Goal: Task Accomplishment & Management: Manage account settings

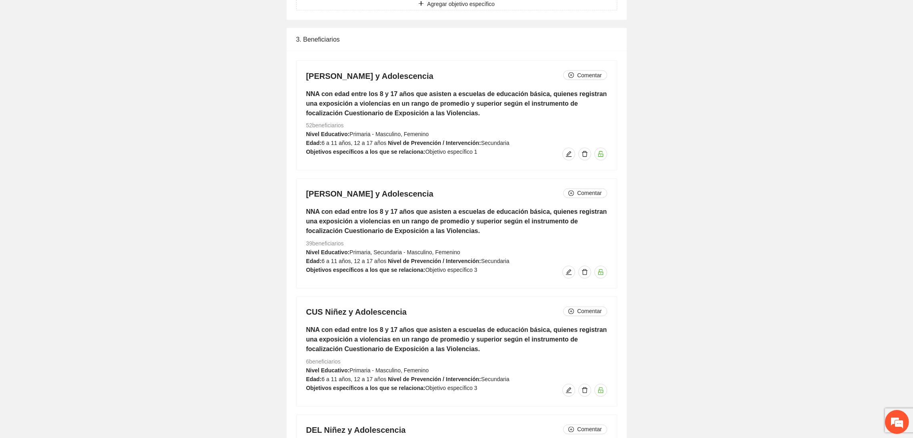
scroll to position [9, 0]
drag, startPoint x: 675, startPoint y: 203, endPoint x: 680, endPoint y: 198, distance: 6.8
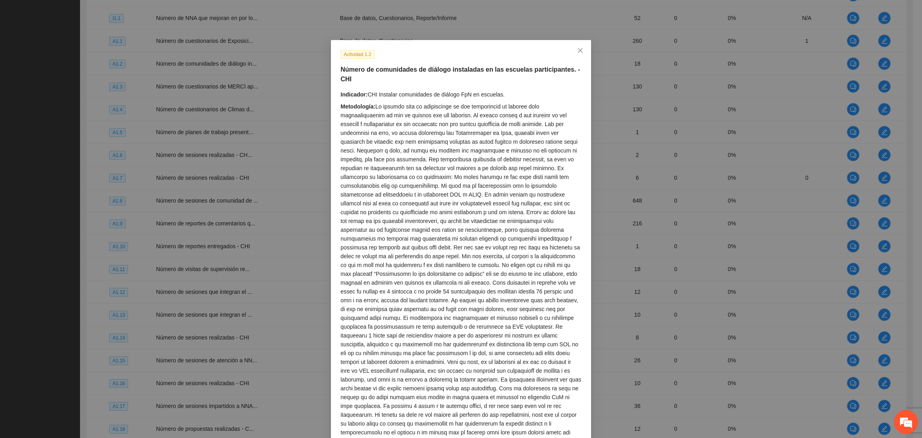
scroll to position [377, 0]
drag, startPoint x: 577, startPoint y: 49, endPoint x: 566, endPoint y: 52, distance: 11.1
click at [572, 50] on span "Close" at bounding box center [581, 51] width 22 height 22
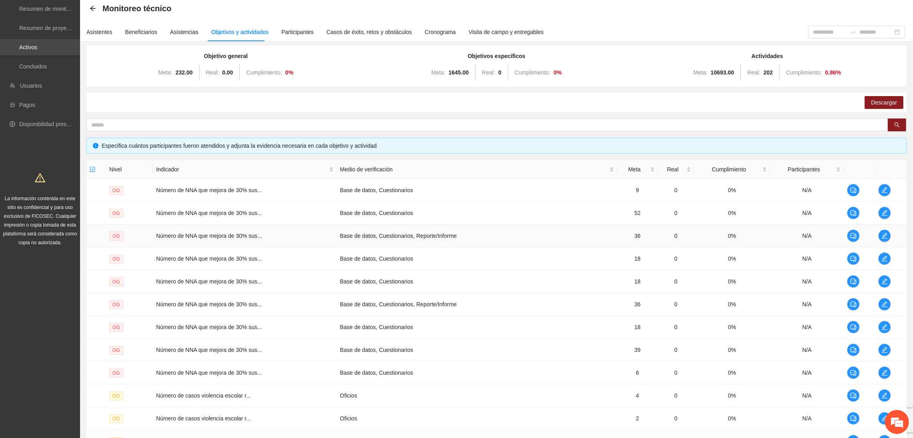
scroll to position [0, 0]
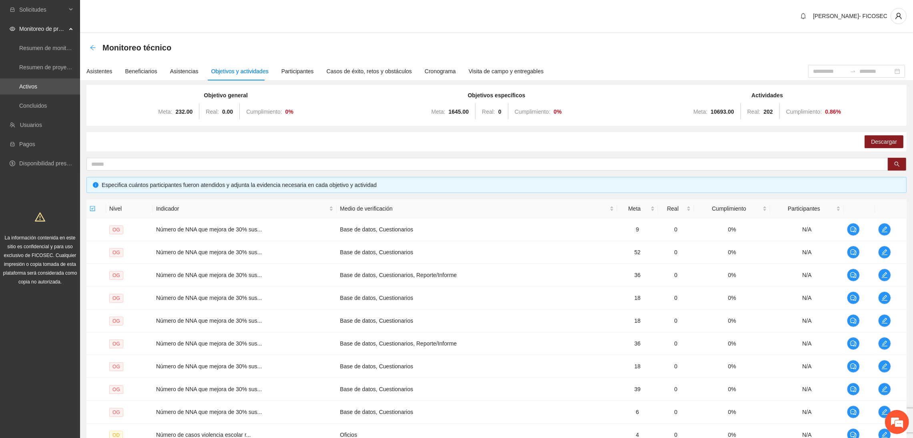
click at [94, 50] on icon "arrow-left" at bounding box center [93, 47] width 6 height 6
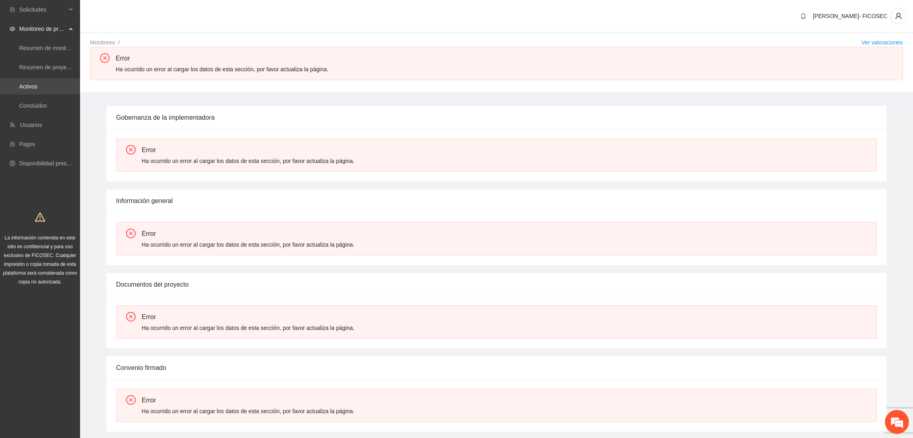
click at [37, 84] on link "Activos" at bounding box center [28, 86] width 18 height 6
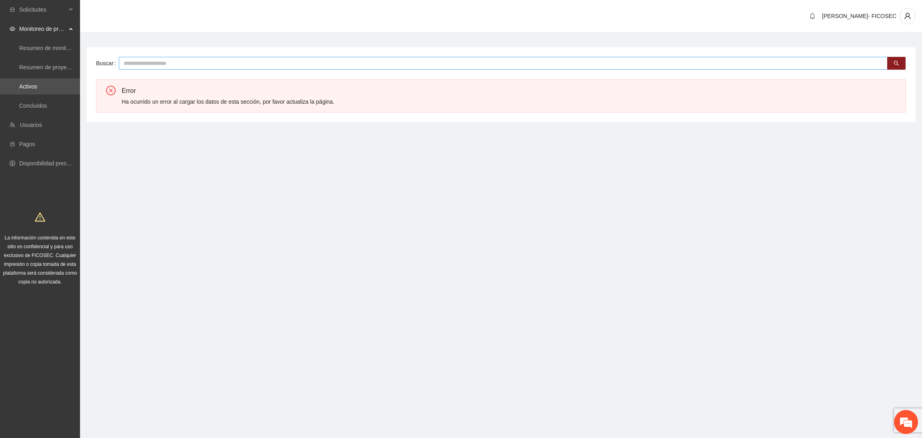
click at [172, 66] on input "text" at bounding box center [503, 63] width 769 height 13
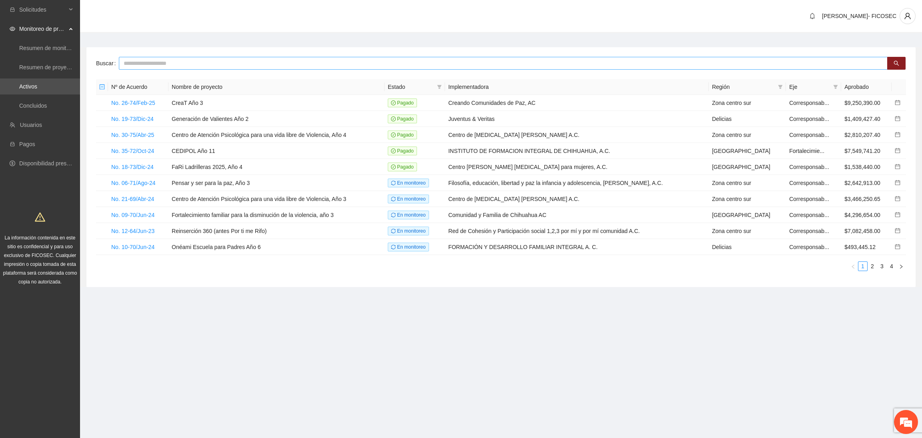
click at [136, 67] on input "text" at bounding box center [503, 63] width 769 height 13
type input "**********"
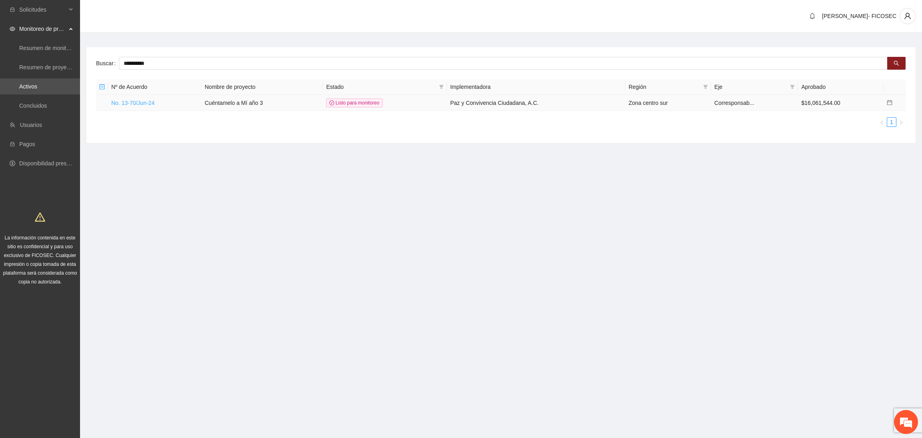
click at [144, 102] on link "No. 13-70/Jun-24" at bounding box center [132, 103] width 43 height 6
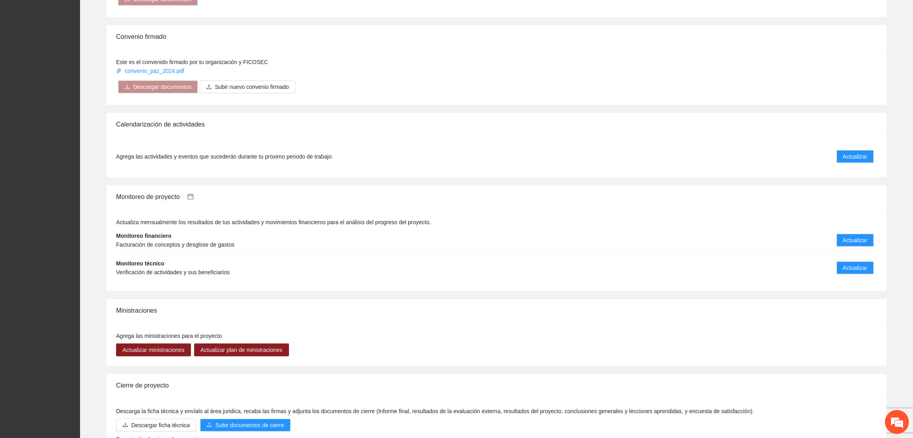
scroll to position [600, 0]
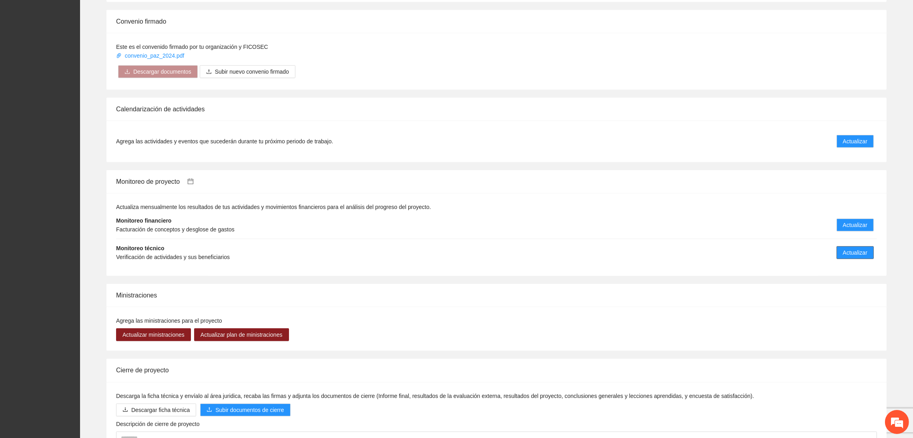
click at [865, 253] on span "Actualizar" at bounding box center [855, 252] width 24 height 9
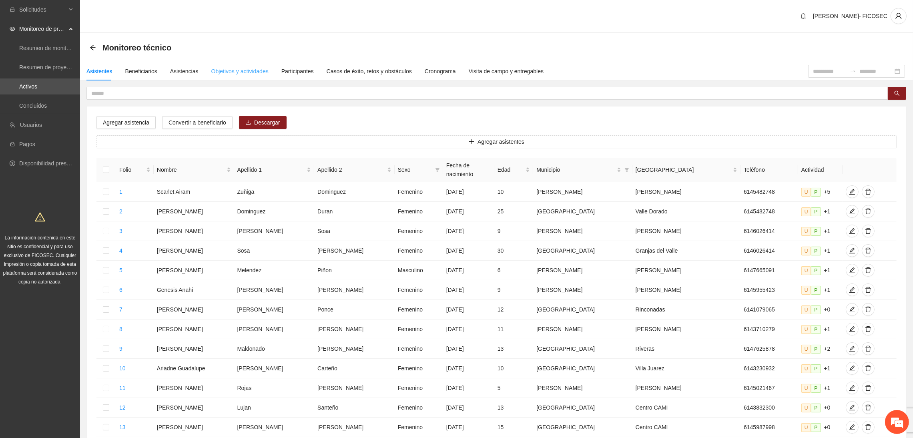
click at [236, 76] on div "Objetivos y actividades" at bounding box center [239, 71] width 57 height 18
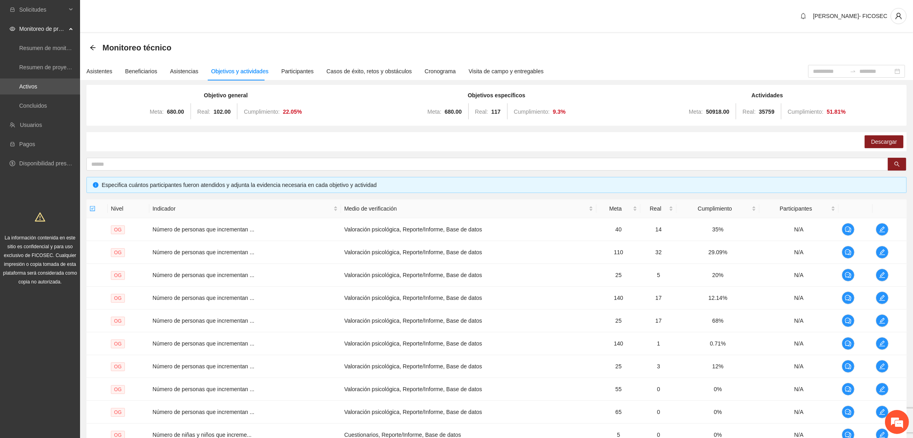
scroll to position [86, 0]
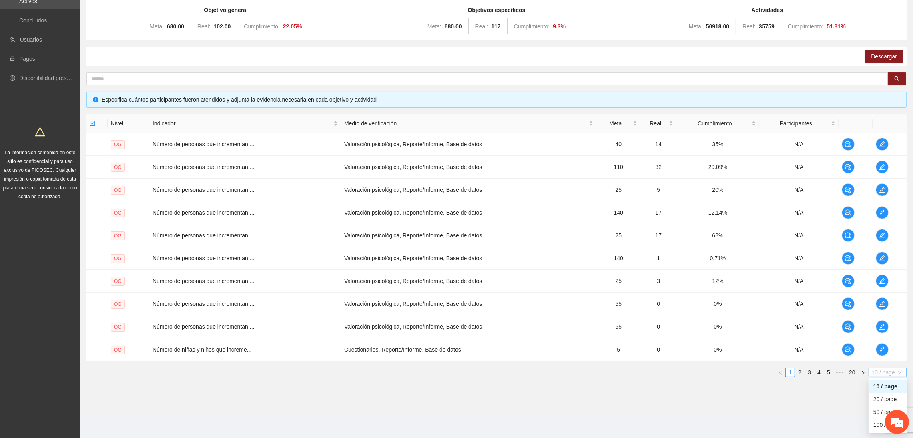
click at [891, 376] on span "10 / page" at bounding box center [888, 372] width 32 height 9
click at [877, 427] on div "100 / page" at bounding box center [887, 424] width 29 height 9
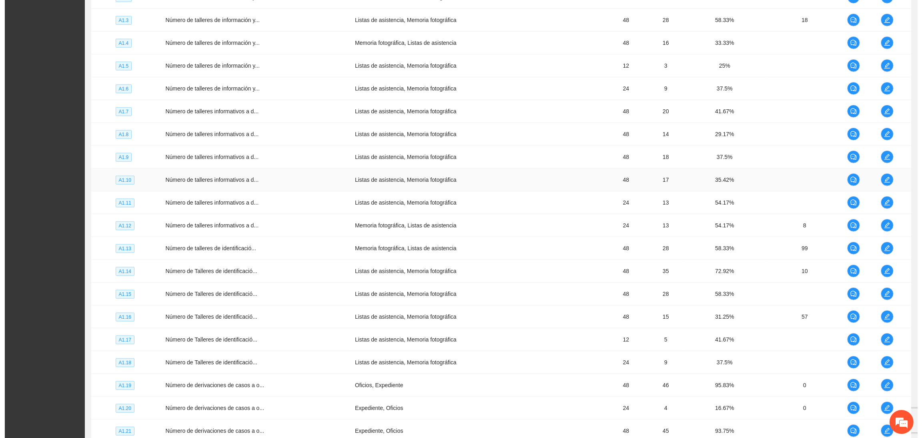
scroll to position [1122, 0]
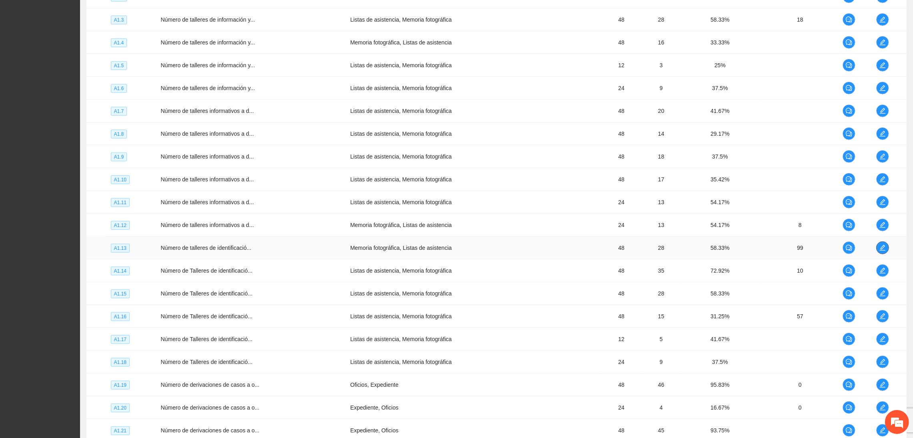
click at [881, 251] on icon "edit" at bounding box center [882, 248] width 6 height 6
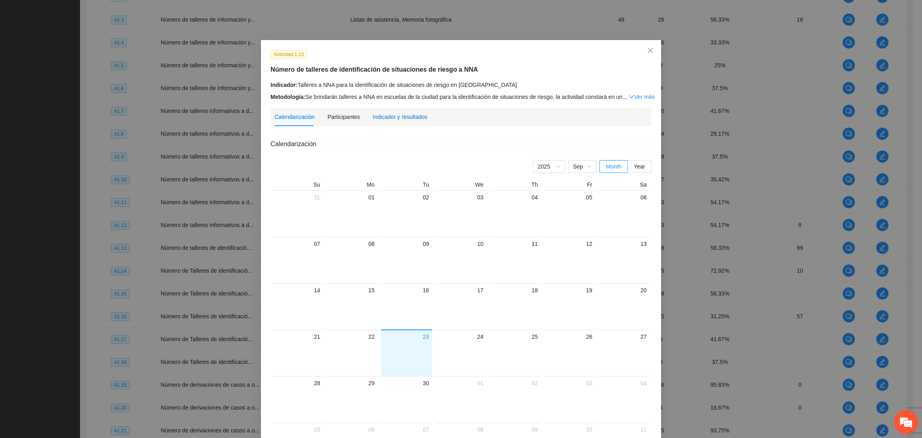
click at [402, 120] on div "Indicador y resultados" at bounding box center [400, 116] width 55 height 9
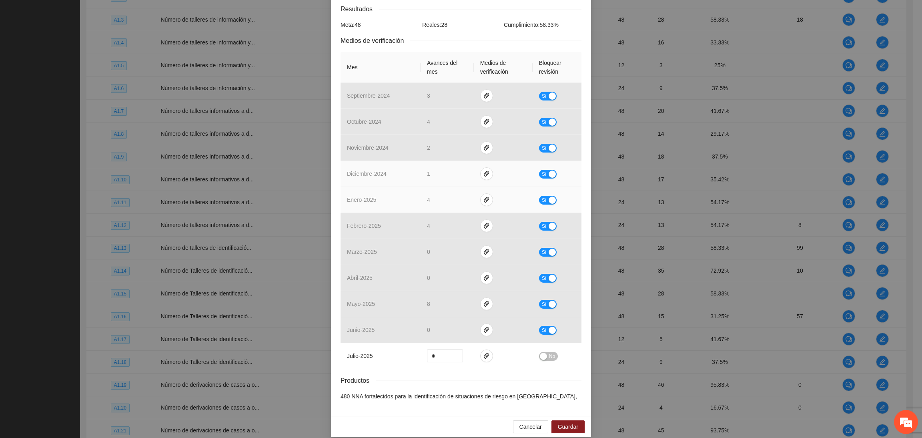
scroll to position [145, 0]
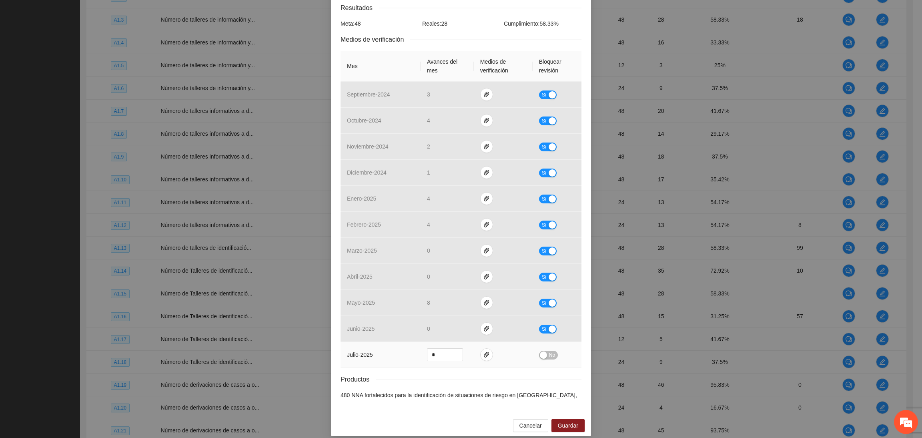
click at [544, 351] on button "No" at bounding box center [548, 355] width 19 height 9
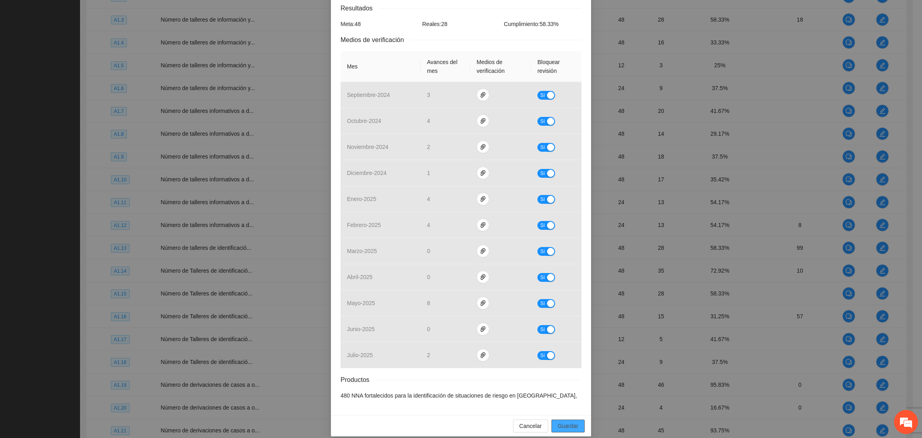
click at [568, 421] on span "Guardar" at bounding box center [568, 425] width 20 height 9
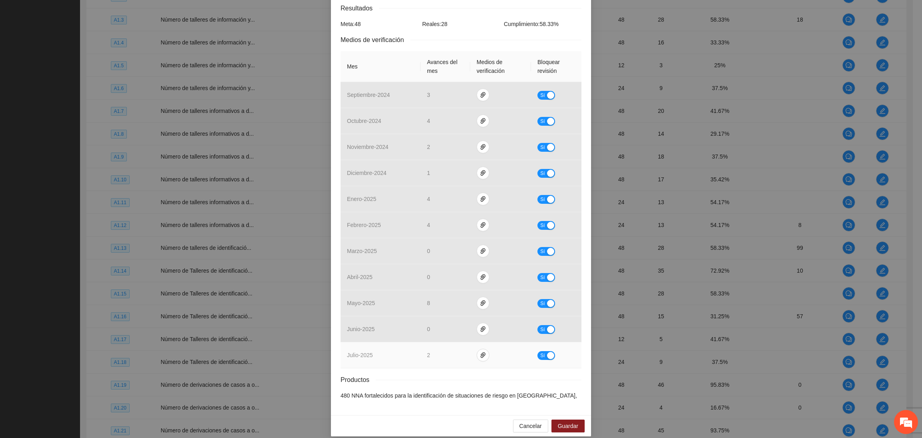
click at [542, 351] on button "Sí" at bounding box center [547, 355] width 18 height 9
click at [558, 421] on span "Guardar" at bounding box center [568, 425] width 20 height 9
click at [549, 351] on span "No" at bounding box center [552, 355] width 6 height 9
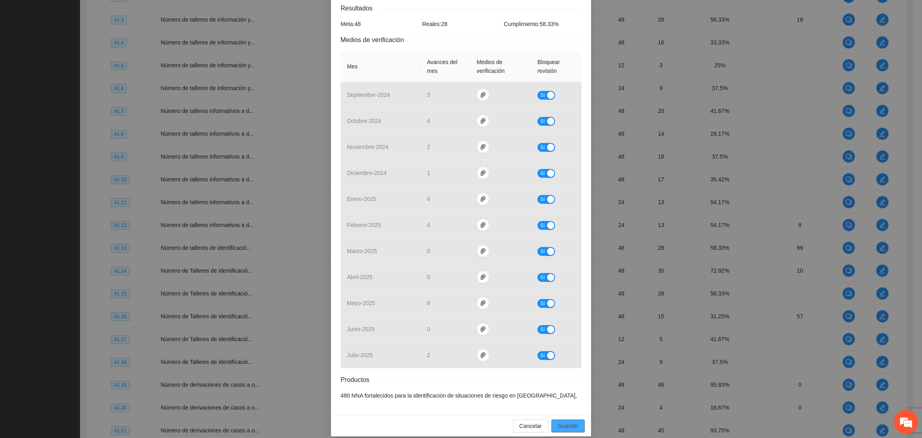
click at [558, 421] on span "Guardar" at bounding box center [568, 425] width 20 height 9
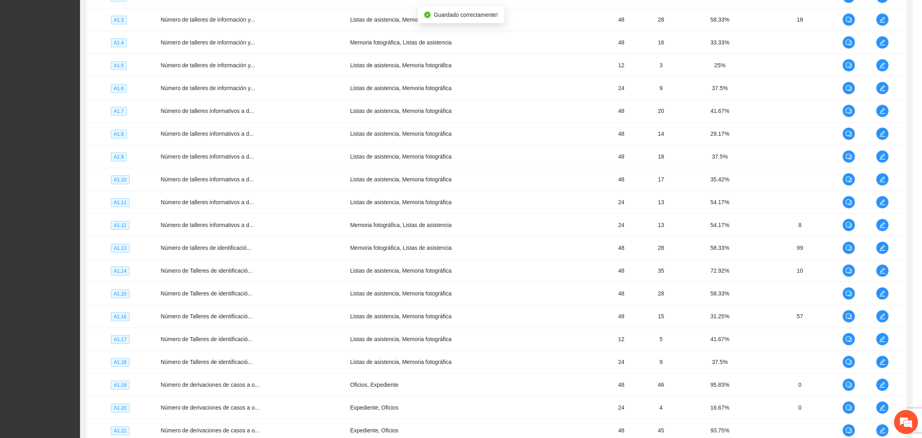
scroll to position [104, 0]
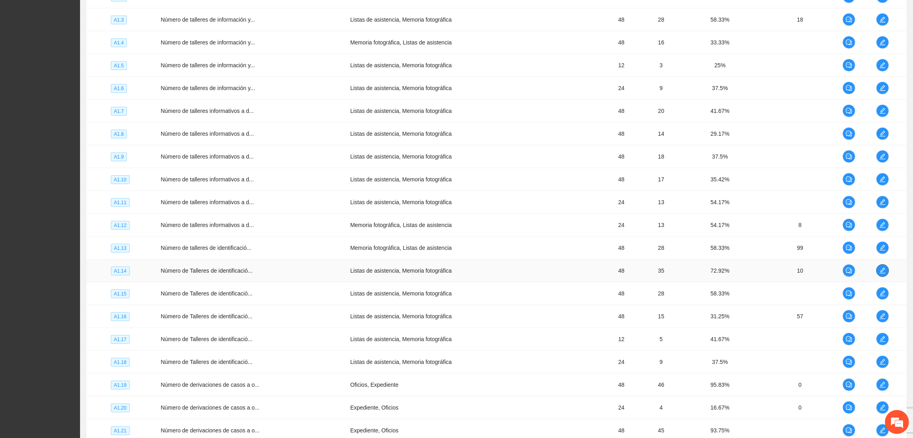
click at [882, 273] on icon "edit" at bounding box center [883, 271] width 6 height 6
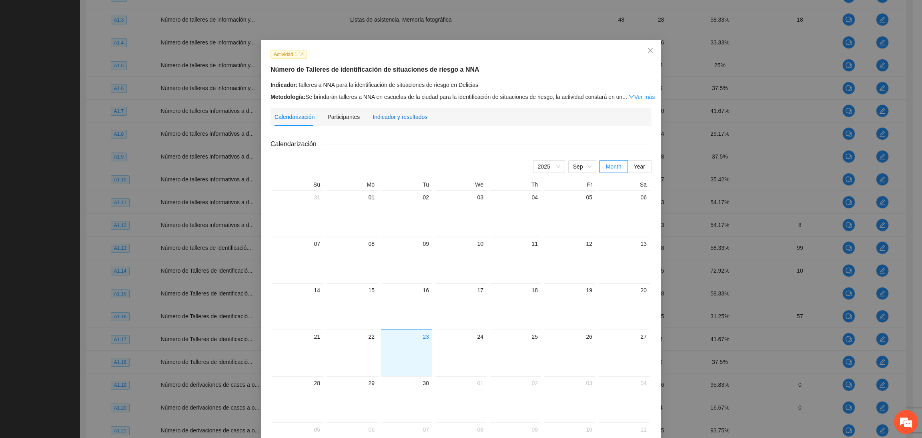
click at [375, 112] on div "Indicador y resultados" at bounding box center [400, 116] width 55 height 9
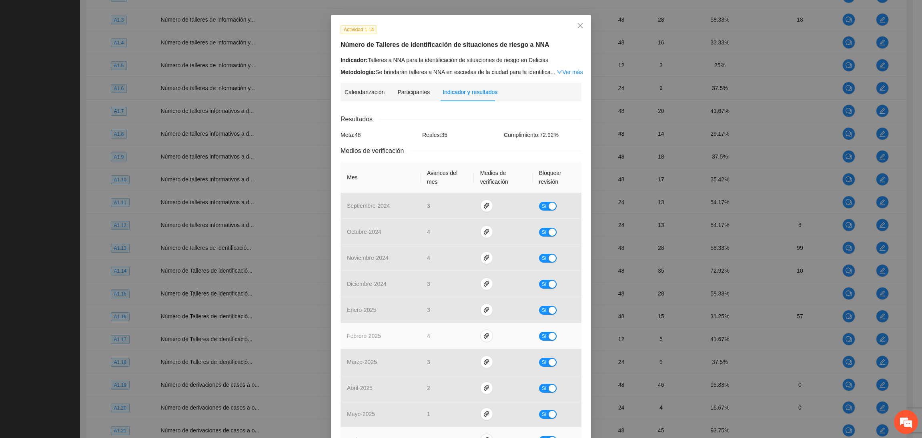
scroll to position [145, 0]
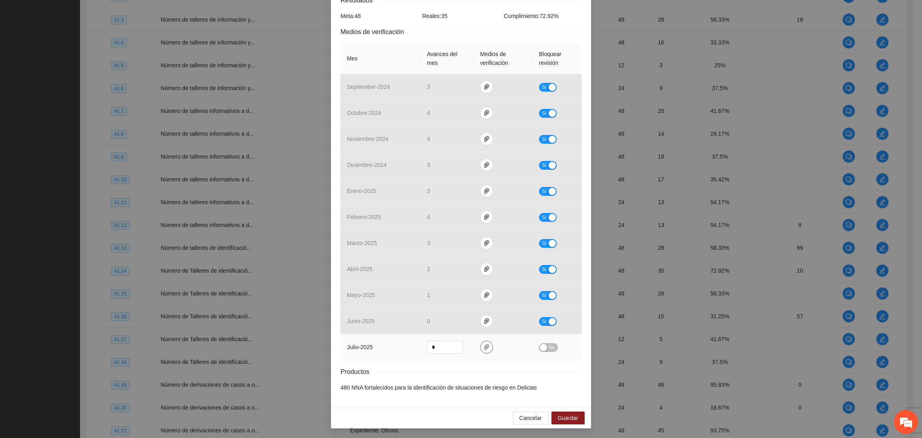
click at [484, 348] on icon "paper-clip" at bounding box center [487, 347] width 6 height 6
click at [451, 323] on link "A1.14_AGO.zip" at bounding box center [479, 323] width 105 height 9
click at [522, 356] on td at bounding box center [503, 347] width 59 height 26
click at [571, 414] on span "Guardar" at bounding box center [568, 417] width 20 height 9
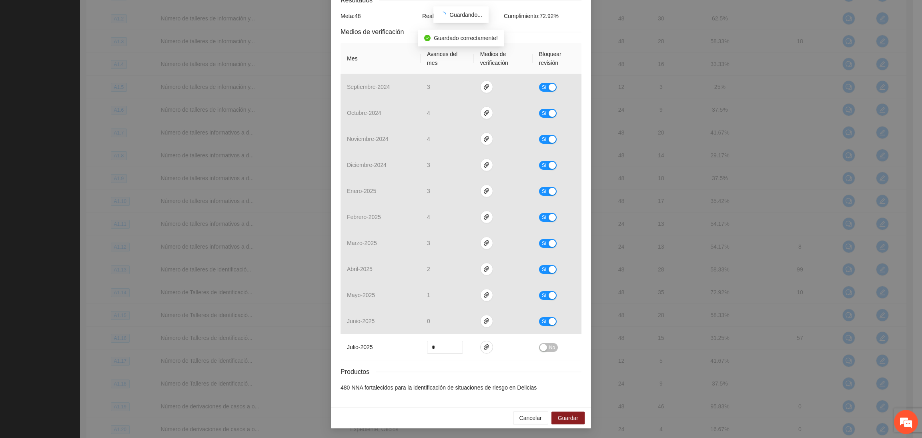
click at [513, 363] on div "Resultados Meta: 48 Reales: 35 Cumplimiento: 72.92 % Medios de verificación Mes…" at bounding box center [461, 193] width 241 height 397
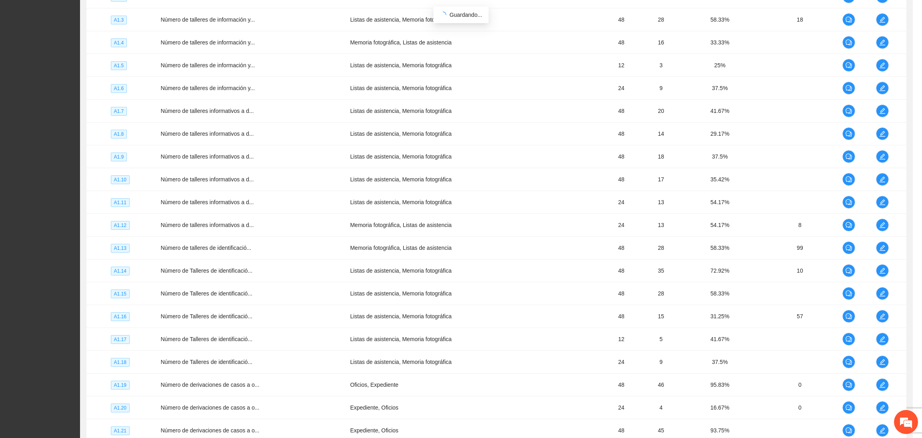
scroll to position [104, 0]
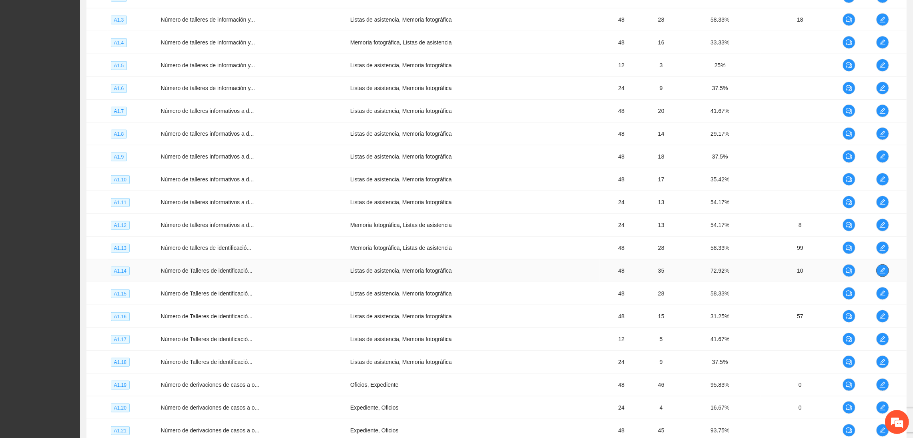
click at [887, 272] on span "edit" at bounding box center [883, 270] width 12 height 6
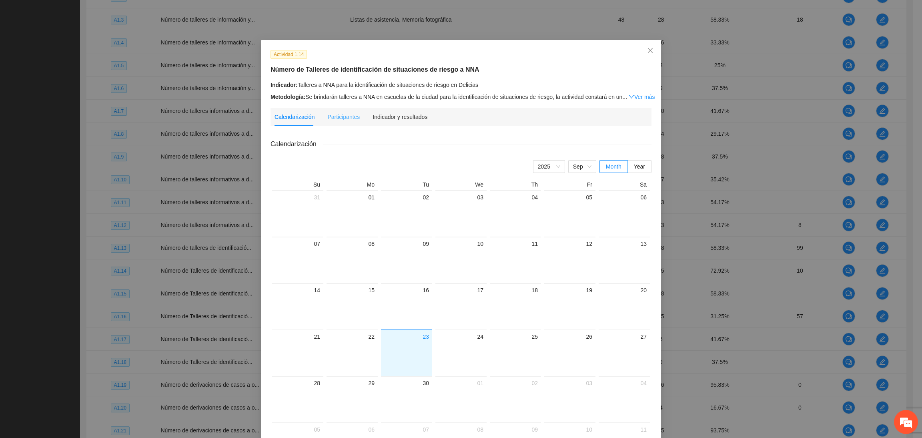
drag, startPoint x: 405, startPoint y: 111, endPoint x: 409, endPoint y: 116, distance: 6.8
click at [407, 111] on div "Indicador y resultados" at bounding box center [400, 117] width 55 height 18
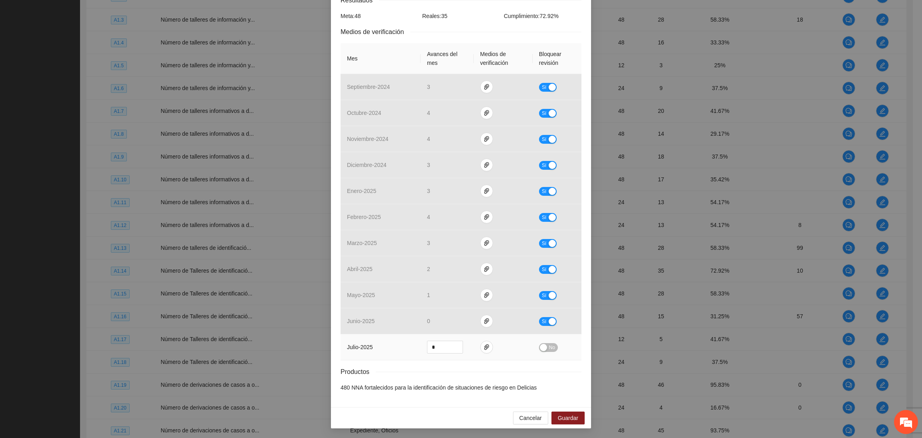
click at [540, 348] on div "button" at bounding box center [543, 347] width 7 height 7
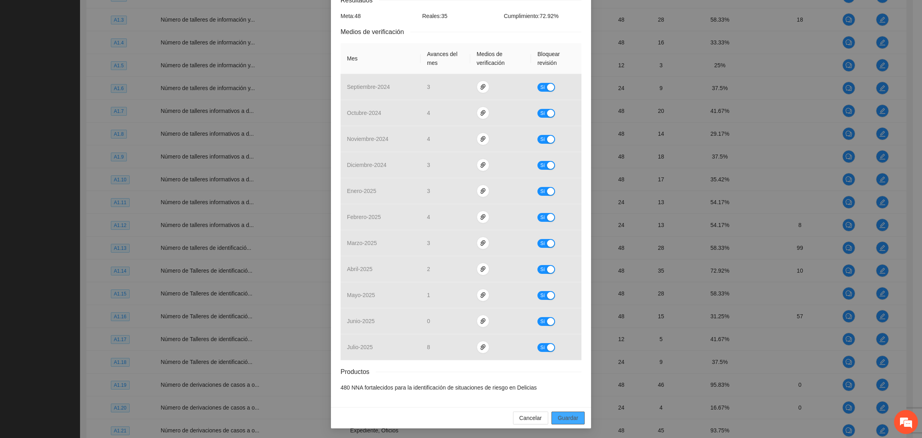
click at [566, 415] on span "Guardar" at bounding box center [568, 417] width 20 height 9
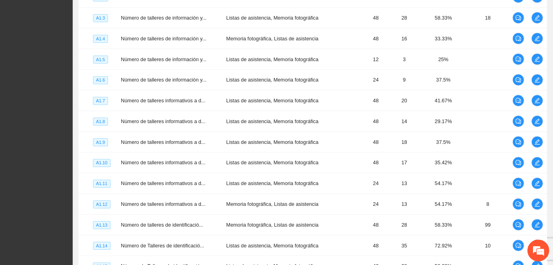
scroll to position [1123, 0]
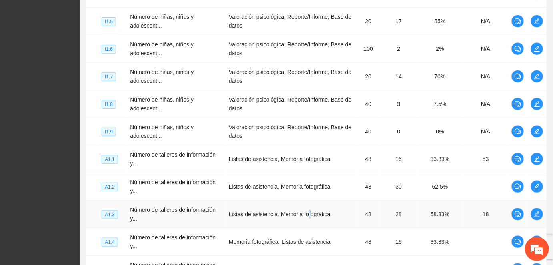
drag, startPoint x: 921, startPoint y: 20, endPoint x: 307, endPoint y: 196, distance: 638.4
click at [307, 201] on td "Listas de asistencia, Memoria fotográfica" at bounding box center [291, 215] width 130 height 28
click at [363, 201] on td "48" at bounding box center [368, 215] width 25 height 28
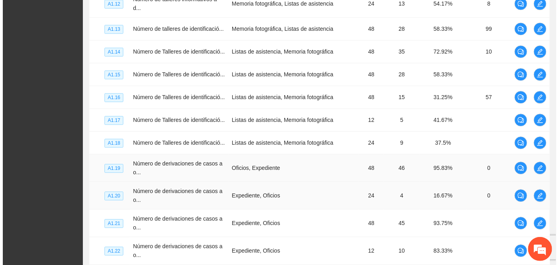
scroll to position [1596, 0]
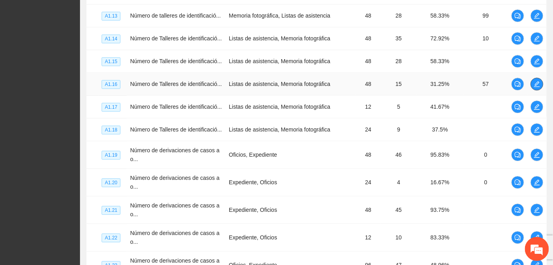
click at [538, 81] on icon "edit" at bounding box center [537, 84] width 6 height 6
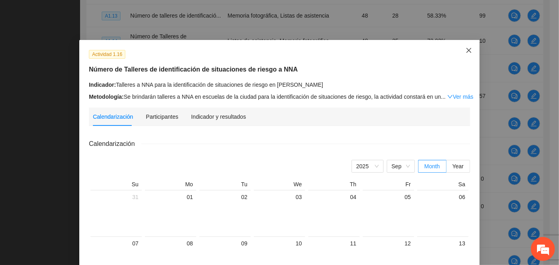
click at [462, 52] on span "Close" at bounding box center [469, 51] width 22 height 22
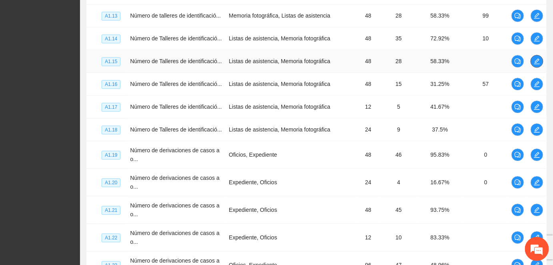
click at [537, 58] on icon "edit" at bounding box center [537, 61] width 6 height 6
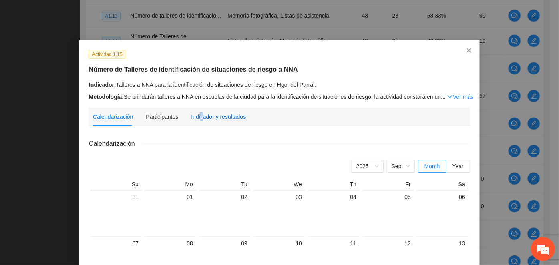
click at [197, 121] on div "Indicador y resultados" at bounding box center [218, 116] width 55 height 9
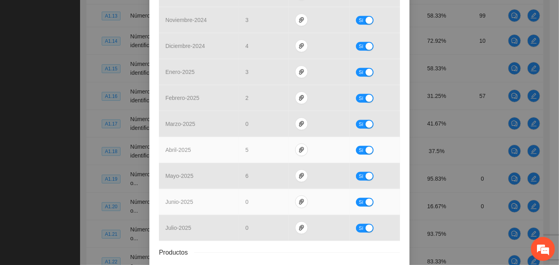
scroll to position [315, 0]
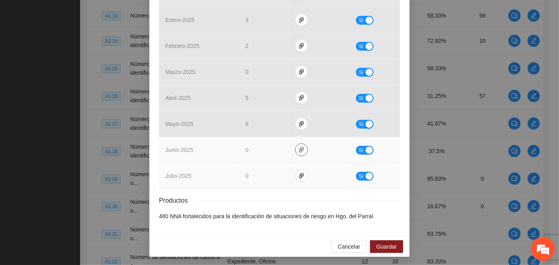
drag, startPoint x: 292, startPoint y: 149, endPoint x: 291, endPoint y: 163, distance: 14.9
click at [295, 150] on span "paper-clip" at bounding box center [301, 150] width 12 height 6
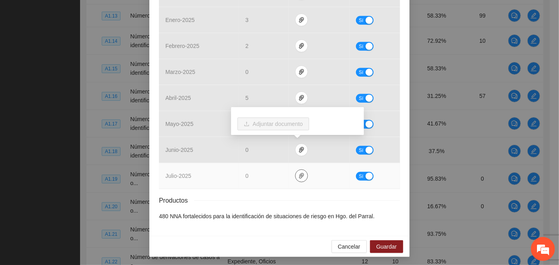
click at [295, 176] on span "paper-clip" at bounding box center [301, 176] width 12 height 6
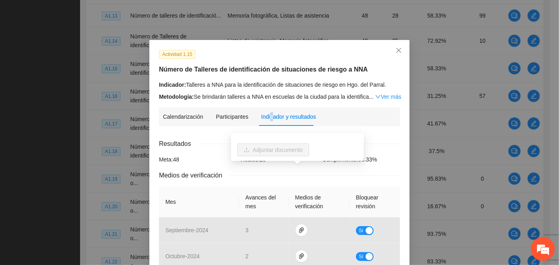
scroll to position [0, 0]
drag, startPoint x: 390, startPoint y: 52, endPoint x: 389, endPoint y: 63, distance: 11.6
click at [388, 52] on span "Close" at bounding box center [399, 51] width 22 height 22
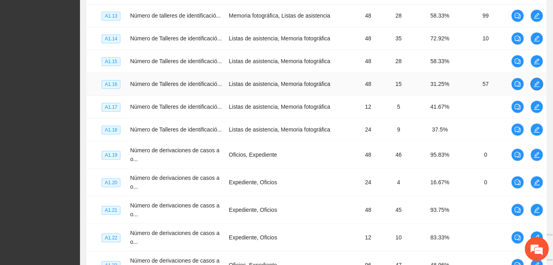
click at [538, 81] on icon "edit" at bounding box center [537, 84] width 6 height 6
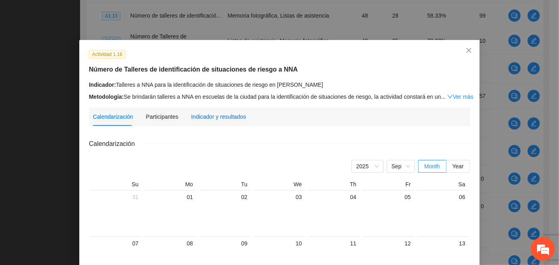
click at [222, 116] on div "Indicador y resultados" at bounding box center [218, 116] width 55 height 9
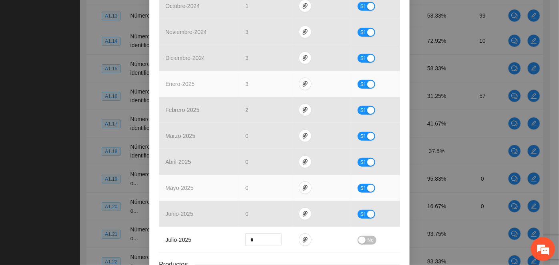
scroll to position [255, 0]
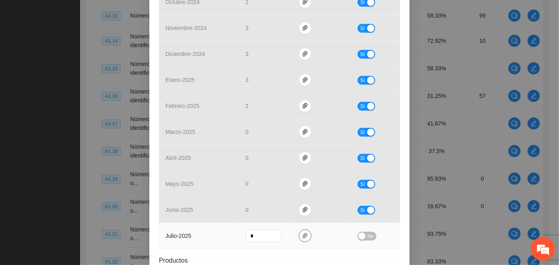
click at [299, 231] on button "button" at bounding box center [305, 236] width 13 height 13
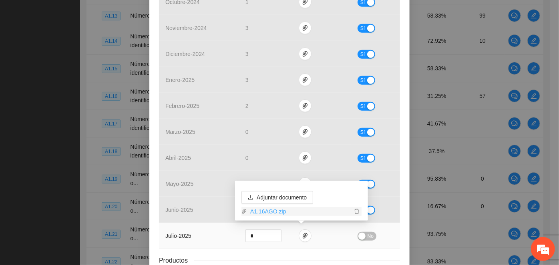
click at [272, 211] on link "A1.16AGO.zip" at bounding box center [299, 211] width 105 height 9
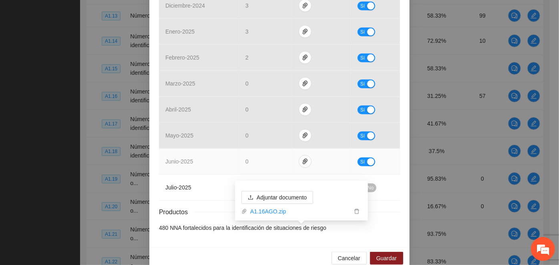
scroll to position [315, 0]
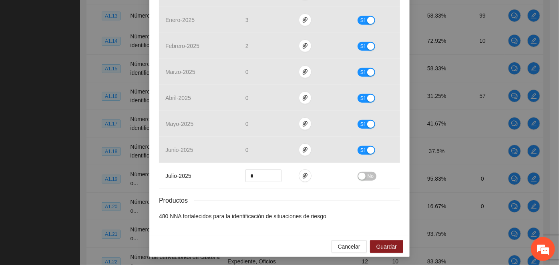
click at [204, 189] on div "Resultados Meta: 48 Reales: 15 Cumplimiento: 31.25 % Medios de verificación Mes…" at bounding box center [279, 22] width 241 height 397
click at [361, 176] on div "button" at bounding box center [361, 176] width 7 height 7
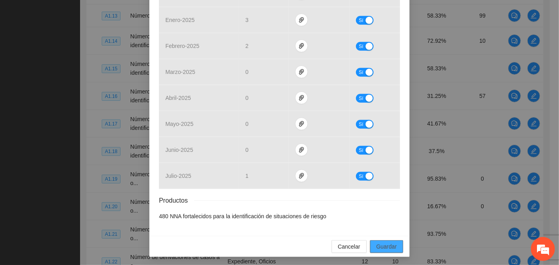
click at [383, 244] on span "Guardar" at bounding box center [386, 247] width 20 height 9
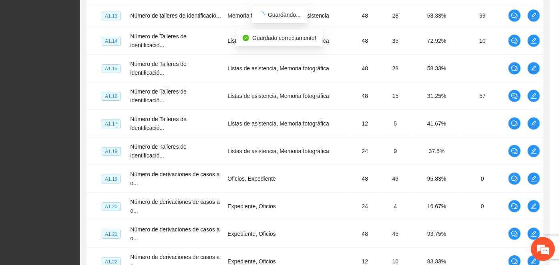
scroll to position [275, 0]
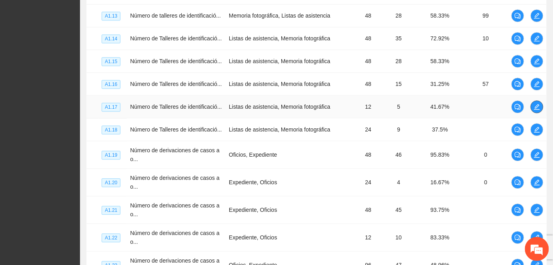
click at [537, 104] on icon "edit" at bounding box center [537, 107] width 6 height 6
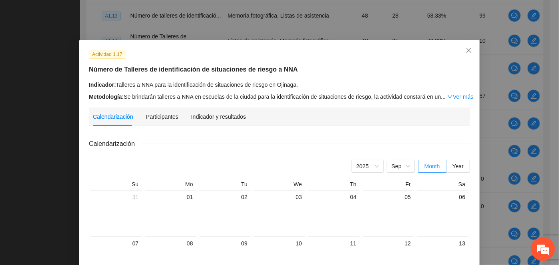
click at [211, 111] on div "Indicador y resultados" at bounding box center [218, 117] width 55 height 18
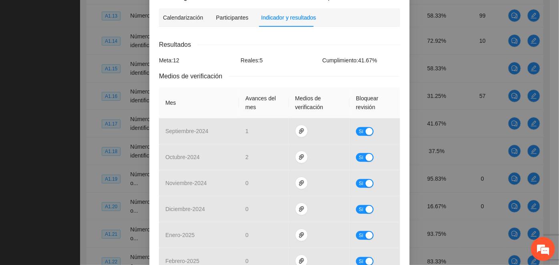
scroll to position [0, 0]
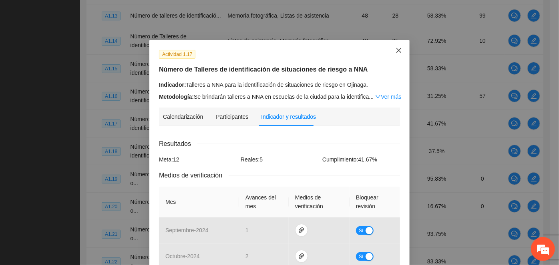
click at [388, 56] on span "Close" at bounding box center [399, 51] width 22 height 22
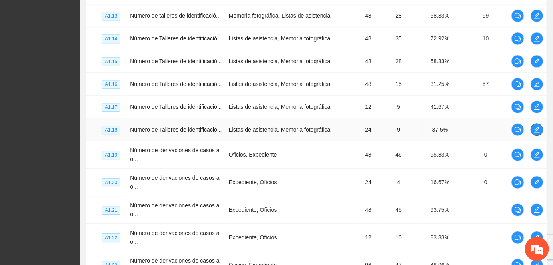
click at [536, 126] on icon "edit" at bounding box center [537, 129] width 6 height 6
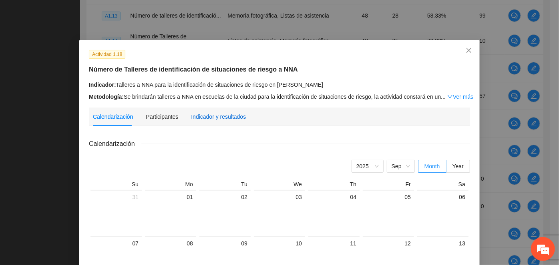
click at [193, 117] on div "Indicador y resultados" at bounding box center [218, 116] width 55 height 9
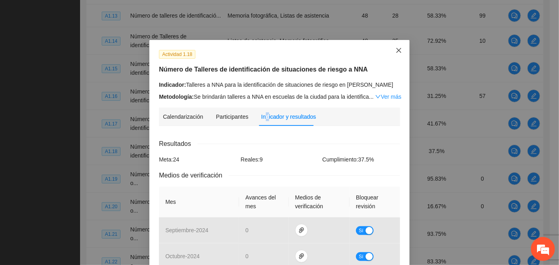
drag, startPoint x: 389, startPoint y: 54, endPoint x: 394, endPoint y: 65, distance: 12.6
click at [389, 54] on span "Close" at bounding box center [399, 51] width 22 height 22
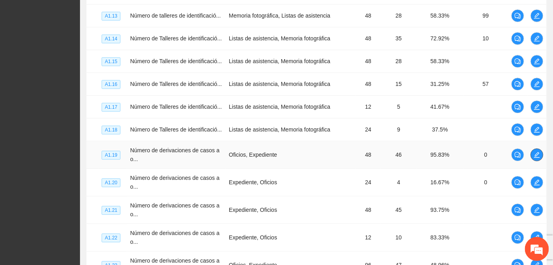
click at [538, 152] on icon "edit" at bounding box center [537, 155] width 6 height 6
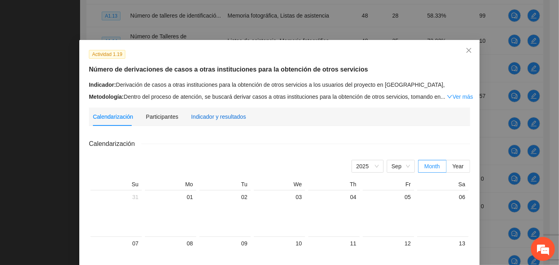
drag, startPoint x: 205, startPoint y: 114, endPoint x: 210, endPoint y: 116, distance: 5.1
click at [207, 114] on div "Indicador y resultados" at bounding box center [218, 116] width 55 height 9
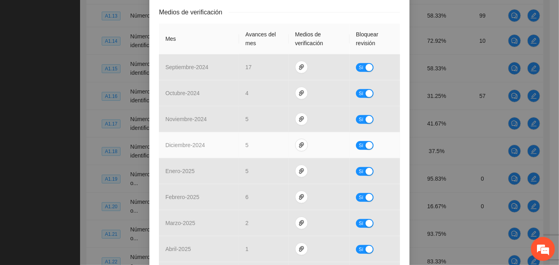
scroll to position [359, 0]
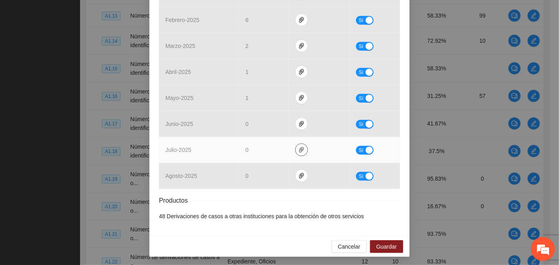
click at [297, 145] on button "button" at bounding box center [301, 150] width 13 height 13
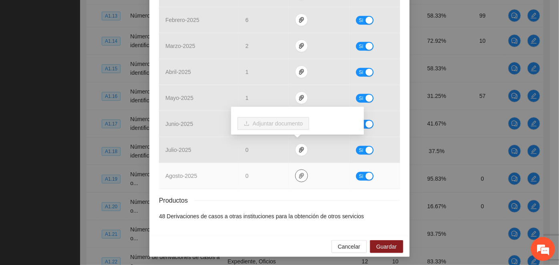
click at [295, 173] on span "paper-clip" at bounding box center [301, 176] width 12 height 6
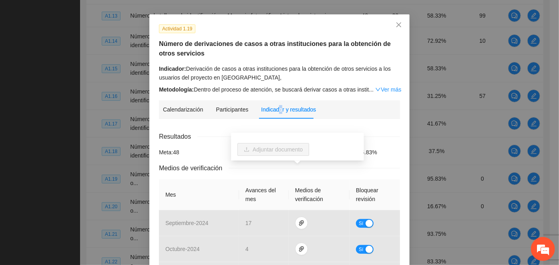
scroll to position [0, 0]
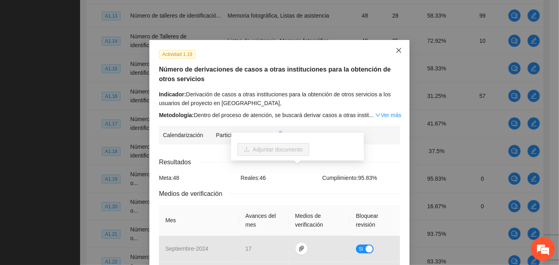
click at [395, 50] on icon "close" at bounding box center [398, 50] width 6 height 6
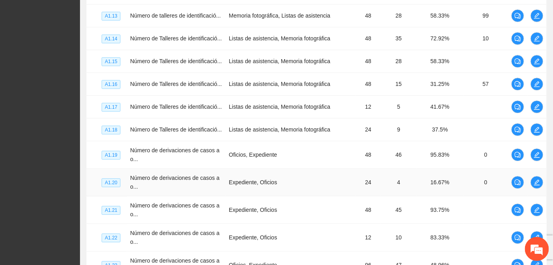
click at [544, 171] on td at bounding box center [537, 183] width 19 height 28
click at [540, 179] on span "edit" at bounding box center [537, 182] width 12 height 6
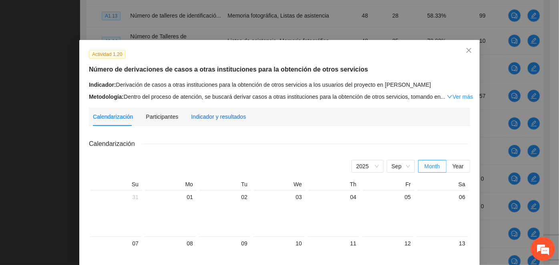
click at [226, 115] on div "Indicador y resultados" at bounding box center [218, 116] width 55 height 9
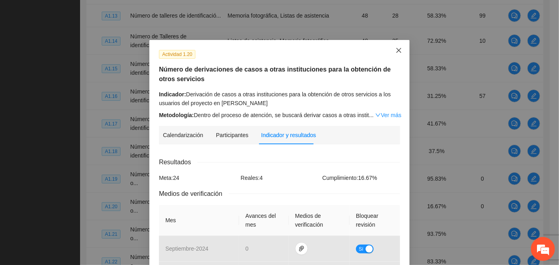
click at [393, 47] on span "Close" at bounding box center [399, 51] width 22 height 22
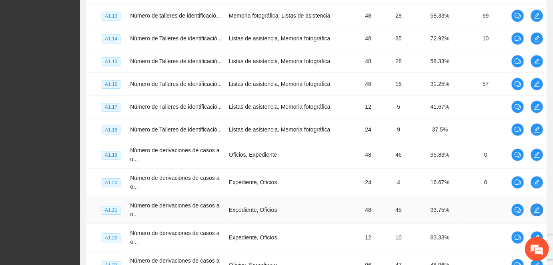
click at [537, 207] on icon "edit" at bounding box center [537, 210] width 6 height 6
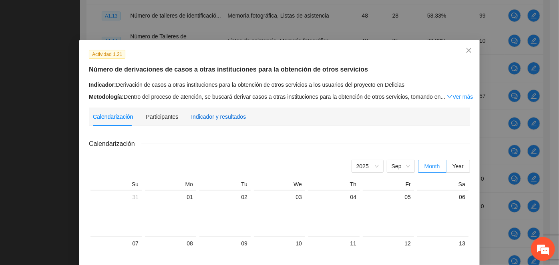
click at [213, 120] on div "Indicador y resultados" at bounding box center [218, 116] width 55 height 9
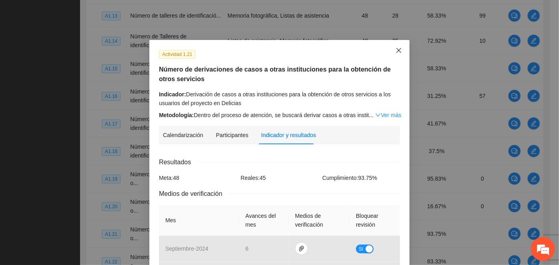
click at [399, 52] on span "Close" at bounding box center [399, 51] width 22 height 22
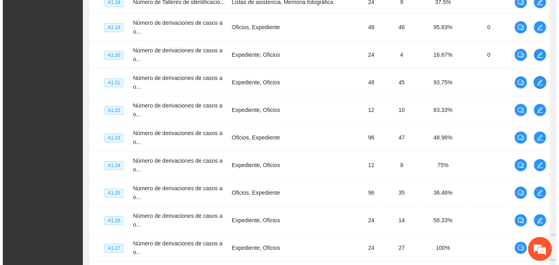
scroll to position [1741, 0]
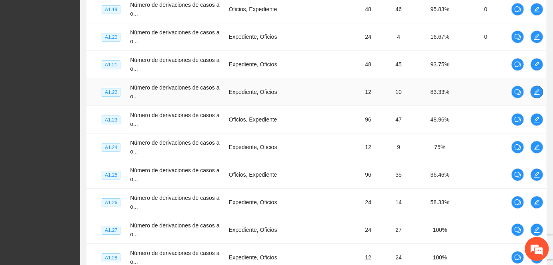
click at [538, 89] on icon "edit" at bounding box center [537, 92] width 6 height 6
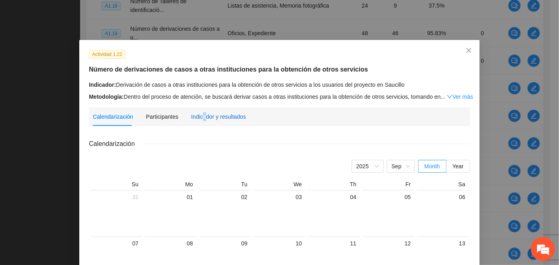
click at [201, 117] on div "Indicador y resultados" at bounding box center [218, 116] width 55 height 9
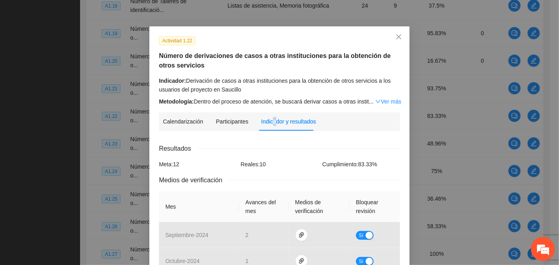
scroll to position [0, 0]
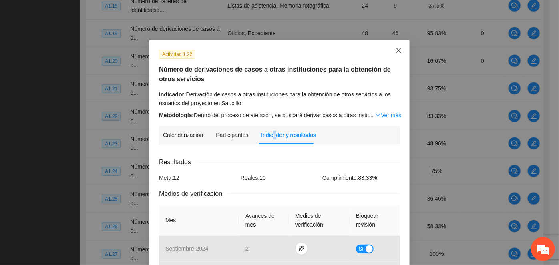
click at [397, 50] on icon "close" at bounding box center [398, 50] width 6 height 6
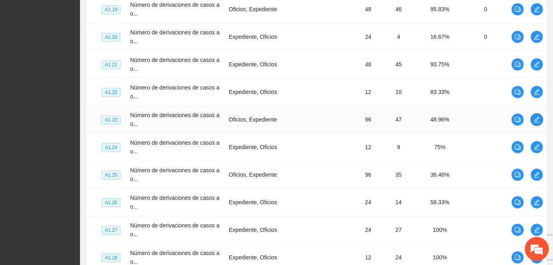
click at [539, 116] on icon "edit" at bounding box center [537, 119] width 6 height 6
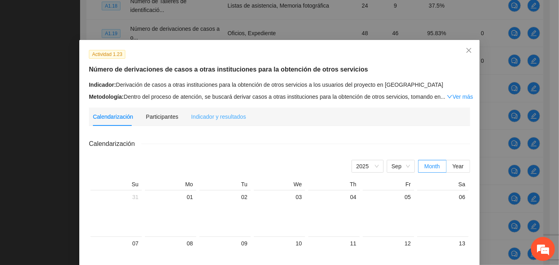
click at [201, 111] on div "Indicador y resultados" at bounding box center [218, 117] width 55 height 18
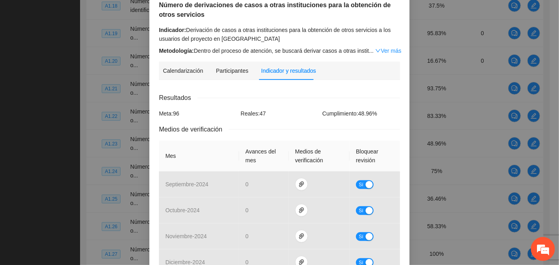
scroll to position [32, 0]
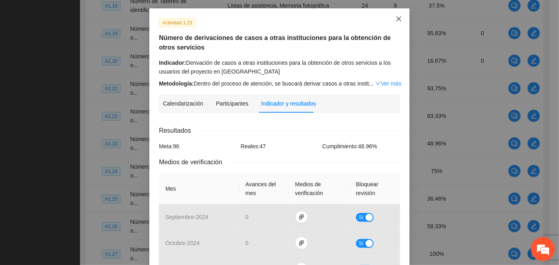
click at [395, 19] on icon "close" at bounding box center [398, 19] width 6 height 6
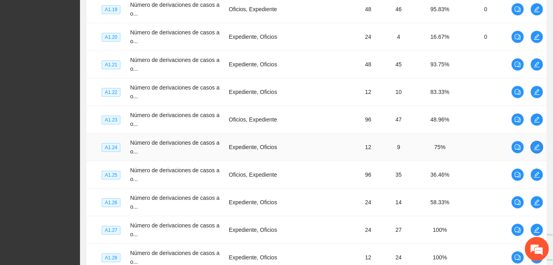
click at [541, 141] on button "button" at bounding box center [537, 147] width 13 height 13
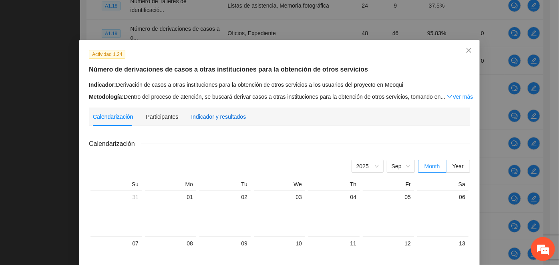
click at [224, 117] on div "Indicador y resultados" at bounding box center [218, 116] width 55 height 9
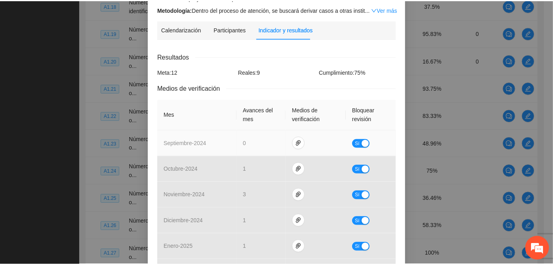
scroll to position [0, 0]
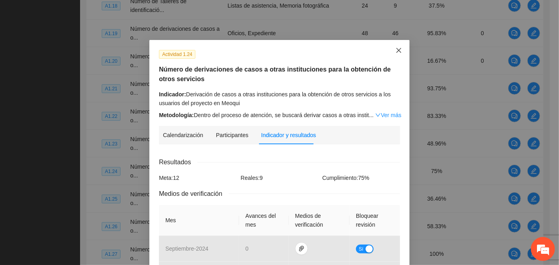
click at [395, 50] on icon "close" at bounding box center [398, 50] width 6 height 6
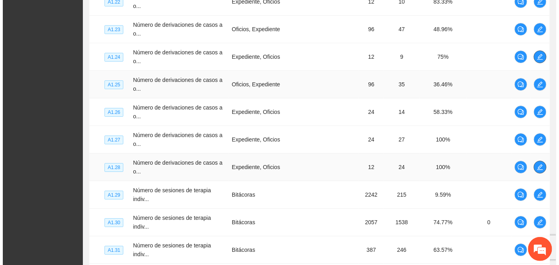
scroll to position [1850, 0]
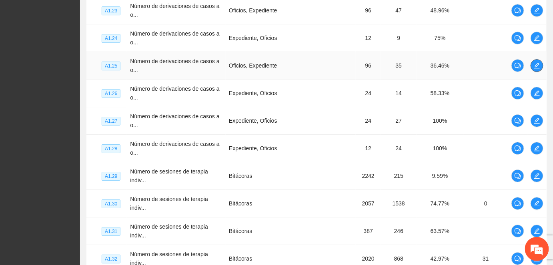
click at [537, 63] on icon "edit" at bounding box center [537, 66] width 6 height 6
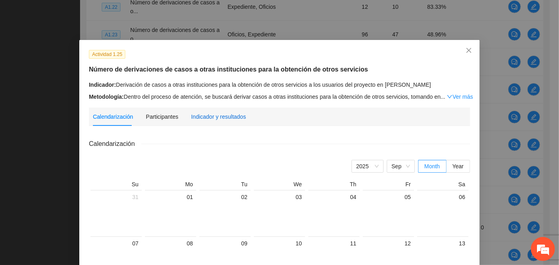
click at [211, 114] on div "Indicador y resultados" at bounding box center [218, 116] width 55 height 9
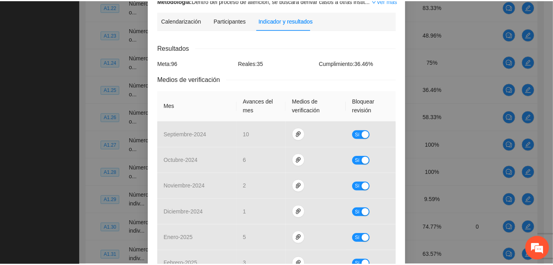
scroll to position [0, 0]
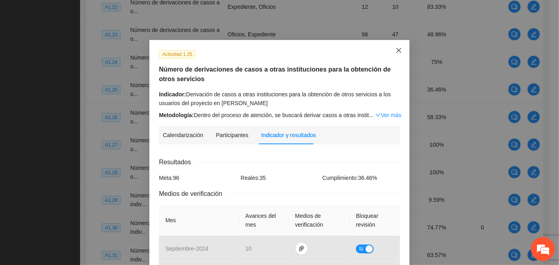
click at [396, 53] on icon "close" at bounding box center [398, 50] width 5 height 5
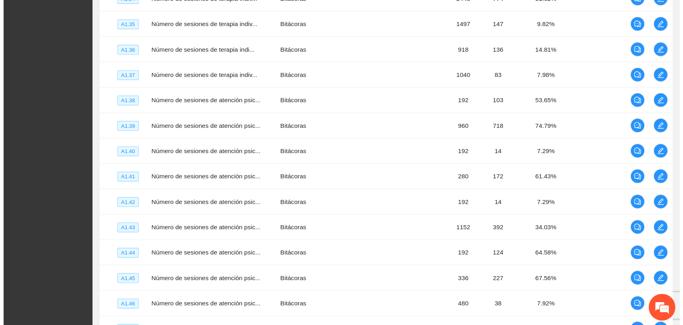
scroll to position [1850, 0]
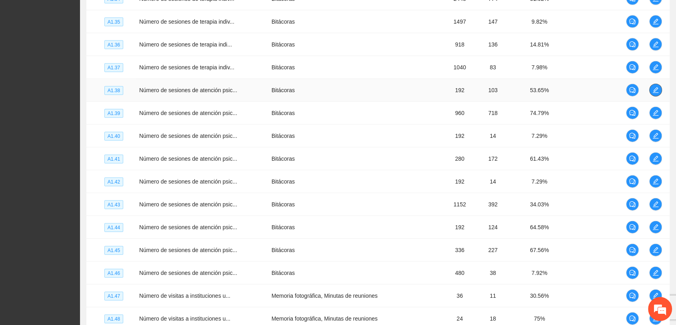
click at [654, 84] on button "button" at bounding box center [656, 90] width 13 height 13
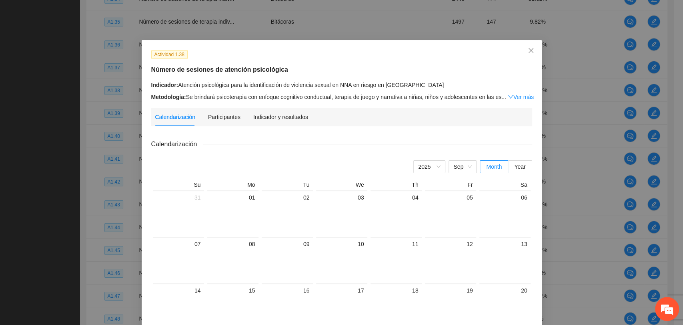
click at [256, 122] on div "Indicador y resultados" at bounding box center [280, 117] width 55 height 18
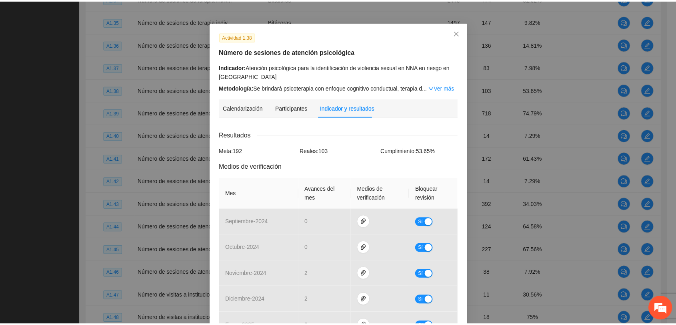
scroll to position [0, 0]
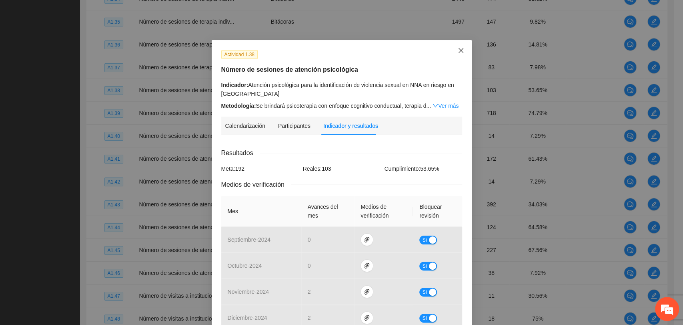
click at [456, 57] on span "Close" at bounding box center [461, 51] width 22 height 22
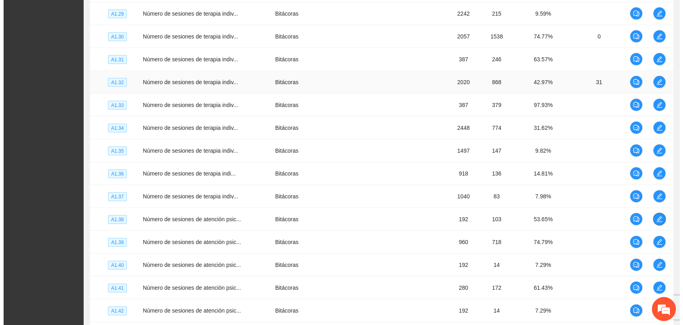
scroll to position [1717, 0]
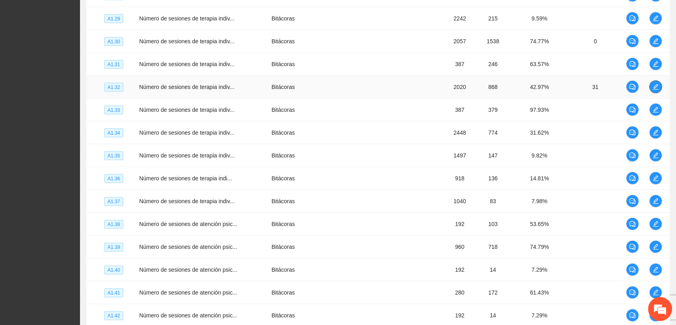
click at [655, 84] on icon "edit" at bounding box center [656, 87] width 6 height 6
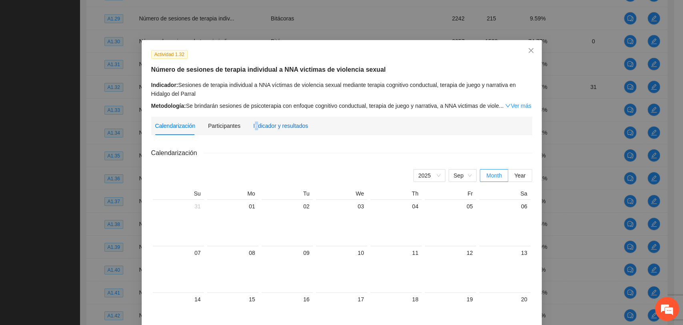
drag, startPoint x: 251, startPoint y: 125, endPoint x: 247, endPoint y: 130, distance: 5.7
click at [253, 129] on div "Indicador y resultados" at bounding box center [280, 125] width 55 height 9
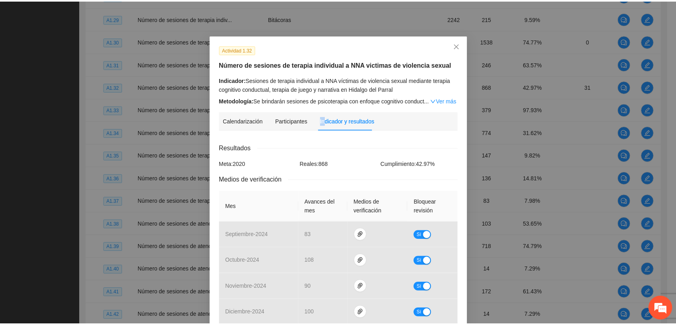
scroll to position [0, 0]
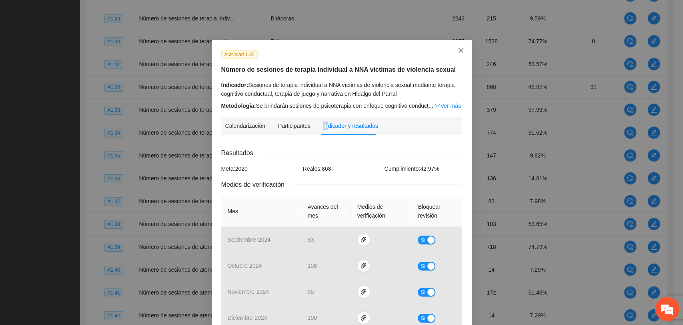
drag, startPoint x: 456, startPoint y: 50, endPoint x: 556, endPoint y: 72, distance: 102.5
click at [458, 50] on icon "close" at bounding box center [461, 50] width 6 height 6
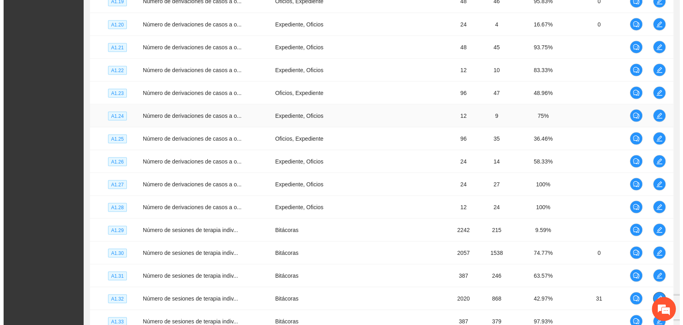
scroll to position [1450, 0]
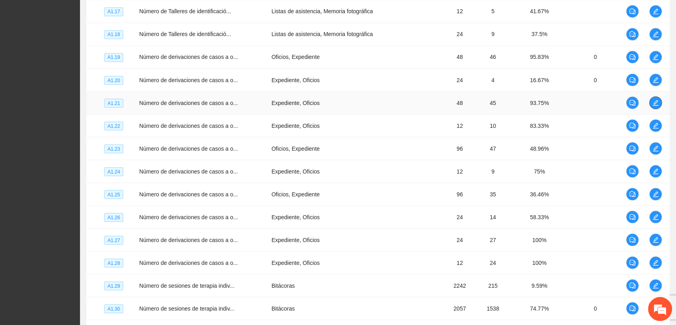
click at [656, 102] on icon "edit" at bounding box center [656, 102] width 6 height 6
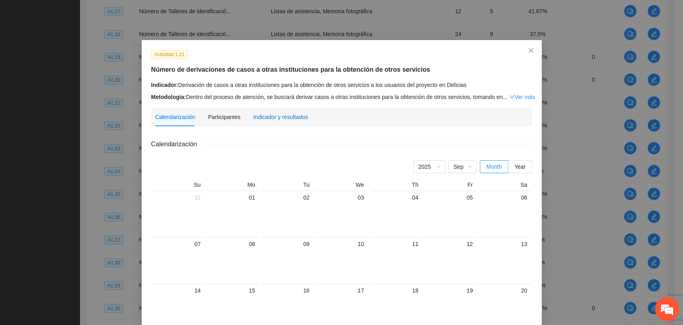
click at [277, 115] on div "Indicador y resultados" at bounding box center [280, 116] width 55 height 9
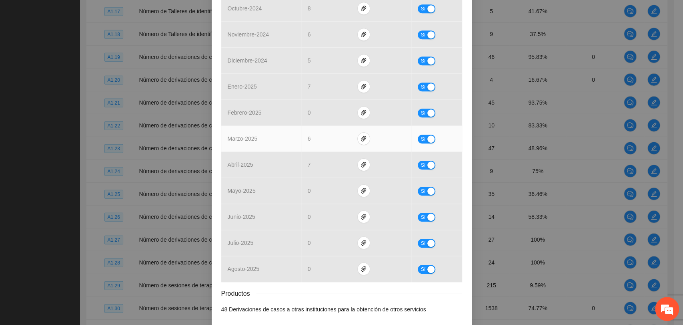
scroll to position [0, 0]
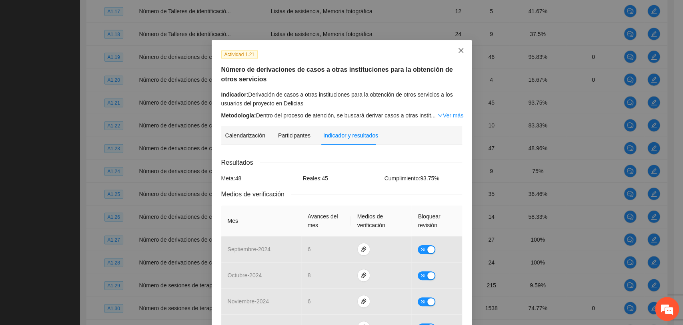
drag, startPoint x: 454, startPoint y: 51, endPoint x: 487, endPoint y: 63, distance: 35.3
click at [453, 50] on span "Close" at bounding box center [461, 51] width 22 height 22
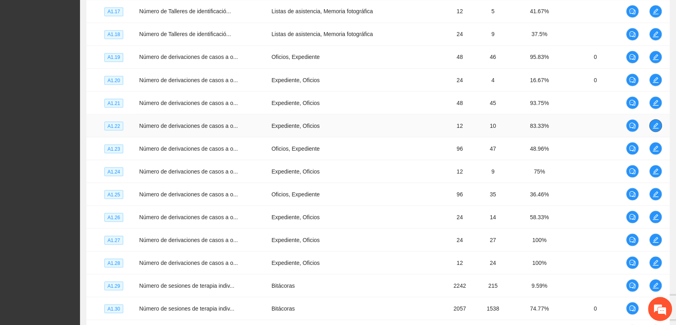
click at [656, 119] on button "button" at bounding box center [656, 125] width 13 height 13
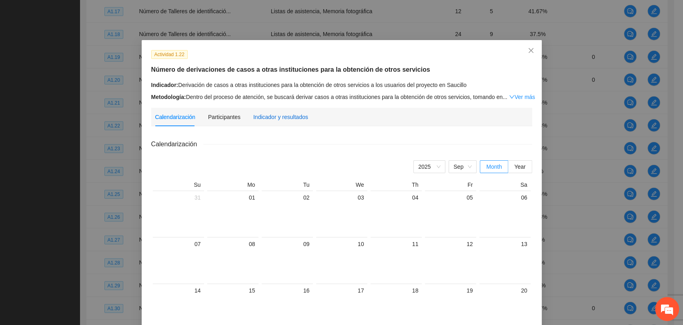
click at [257, 118] on div "Indicador y resultados" at bounding box center [280, 116] width 55 height 9
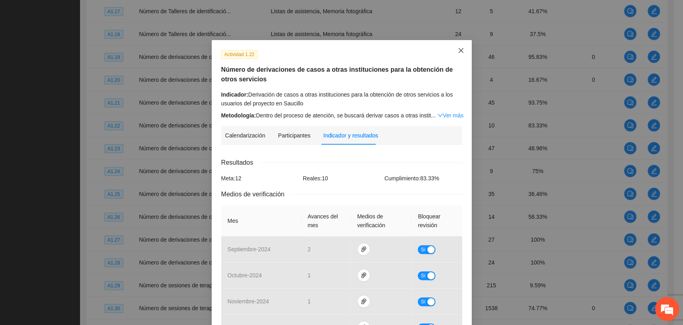
click at [458, 54] on span "Close" at bounding box center [461, 51] width 22 height 22
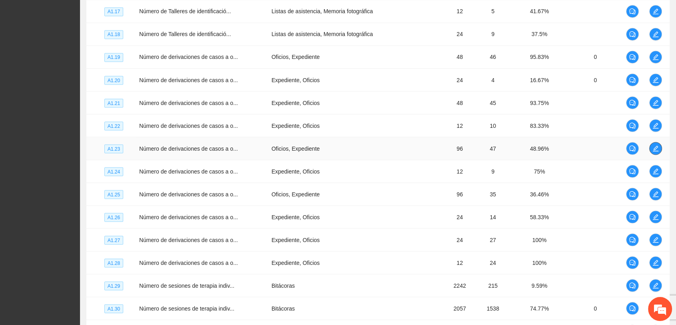
click at [658, 145] on icon "edit" at bounding box center [656, 148] width 6 height 6
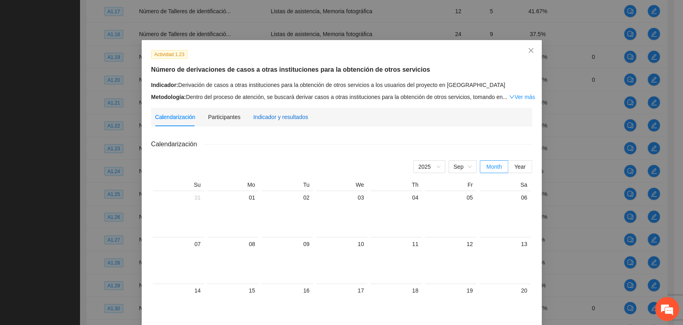
click at [259, 113] on div "Indicador y resultados" at bounding box center [280, 116] width 55 height 9
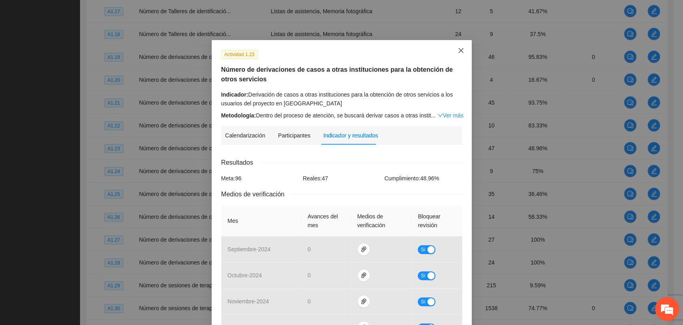
click at [458, 54] on icon "close" at bounding box center [461, 50] width 6 height 6
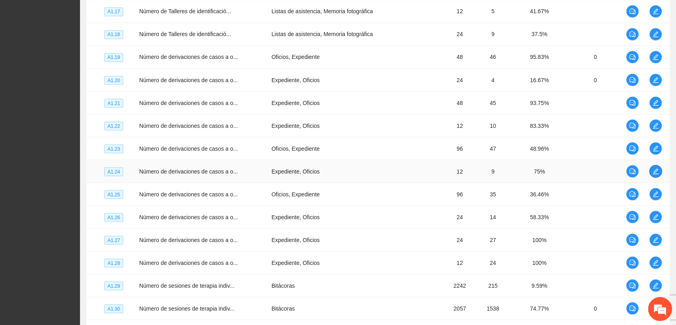
click at [658, 169] on icon "edit" at bounding box center [656, 171] width 6 height 6
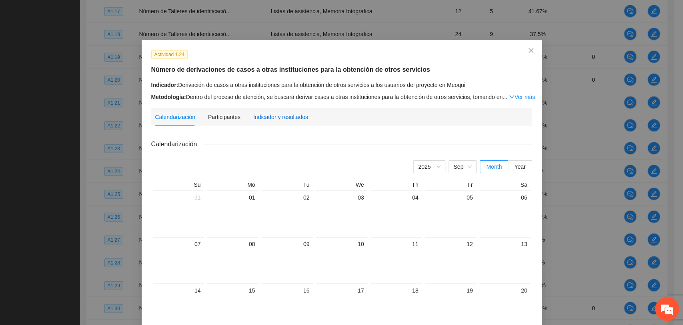
click at [275, 120] on div "Indicador y resultados" at bounding box center [280, 116] width 55 height 9
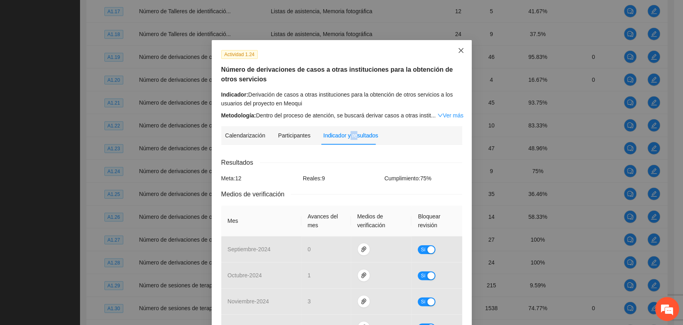
click at [461, 43] on span "Close" at bounding box center [461, 51] width 22 height 22
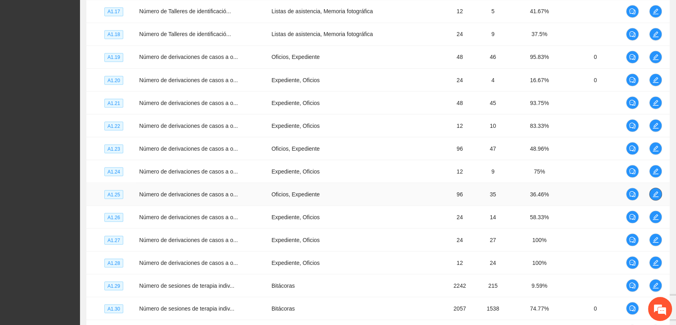
click at [652, 191] on span "edit" at bounding box center [656, 194] width 12 height 6
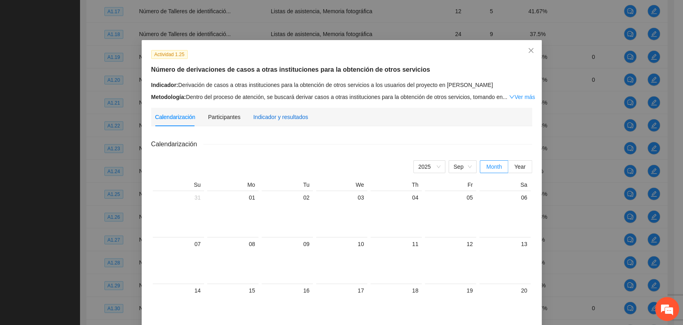
click at [268, 113] on div "Indicador y resultados" at bounding box center [280, 116] width 55 height 9
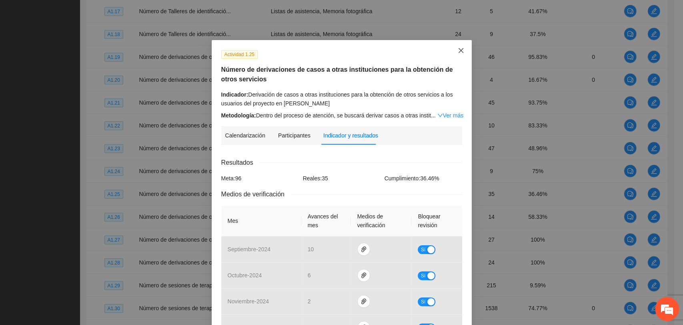
click at [458, 49] on icon "close" at bounding box center [461, 50] width 6 height 6
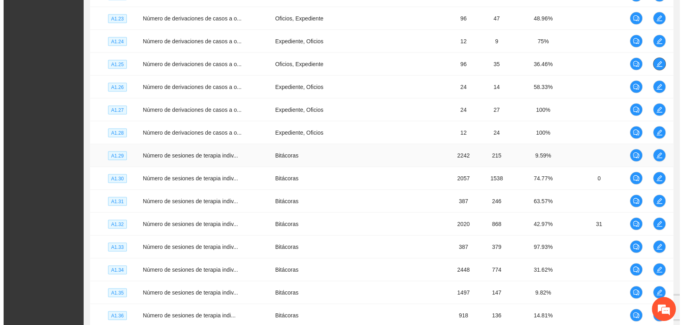
scroll to position [1628, 0]
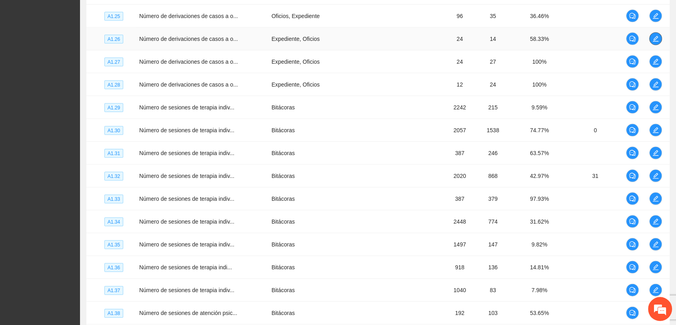
click at [653, 36] on icon "edit" at bounding box center [656, 39] width 6 height 6
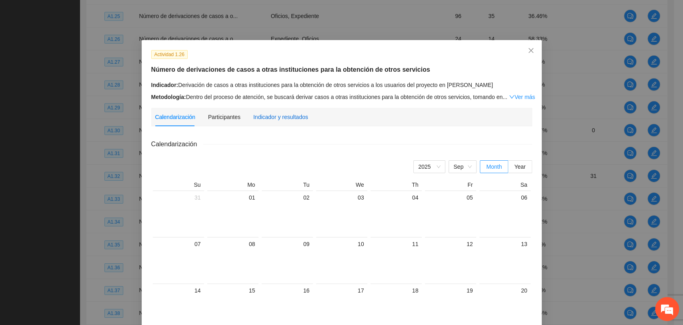
click at [255, 114] on div "Indicador y resultados" at bounding box center [280, 116] width 55 height 9
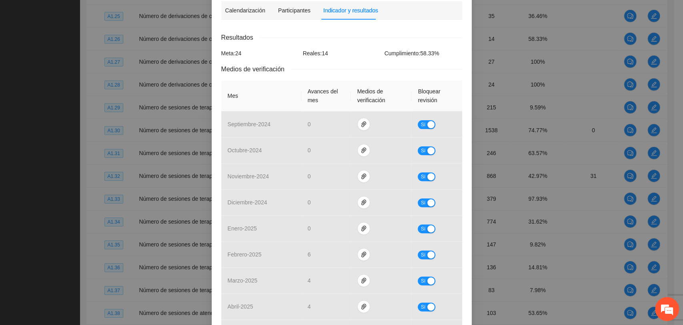
scroll to position [0, 0]
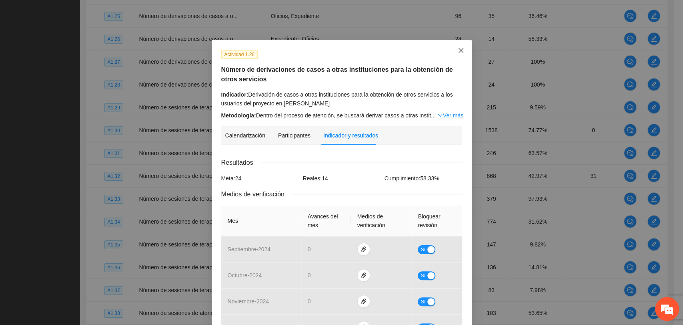
drag, startPoint x: 458, startPoint y: 48, endPoint x: 461, endPoint y: 54, distance: 6.5
click at [458, 49] on icon "close" at bounding box center [461, 50] width 6 height 6
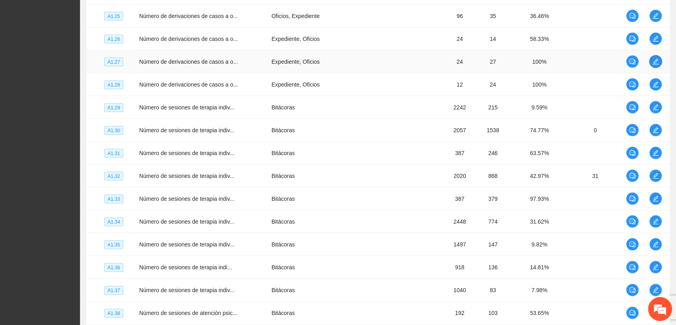
click at [653, 62] on button "button" at bounding box center [656, 61] width 13 height 13
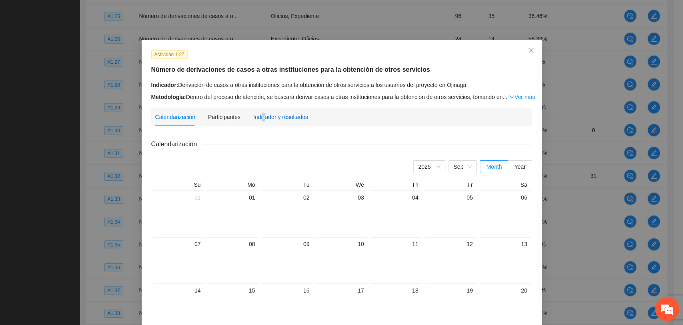
click at [259, 117] on div "Indicador y resultados" at bounding box center [280, 116] width 55 height 9
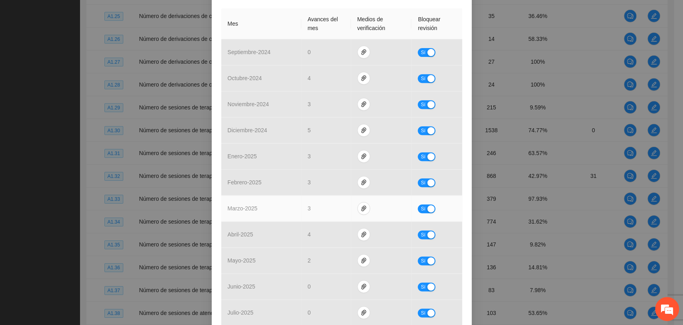
scroll to position [34, 0]
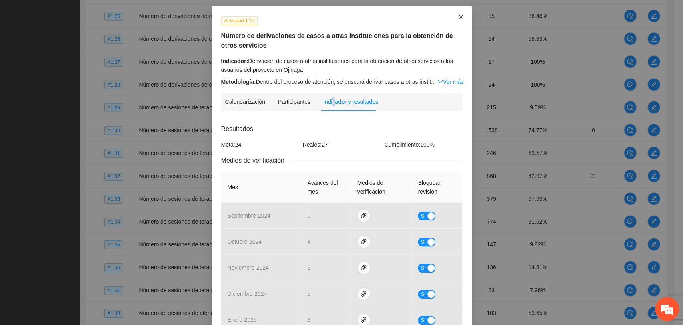
click at [458, 14] on icon "close" at bounding box center [461, 17] width 6 height 6
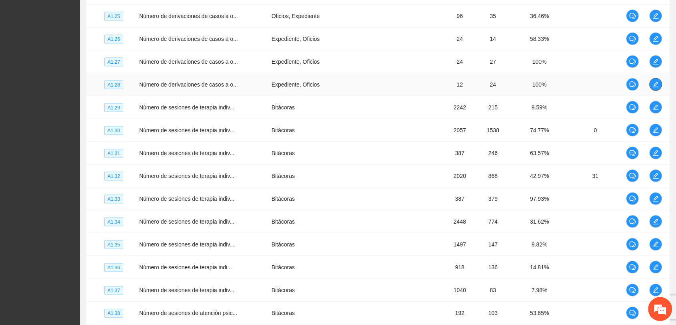
click at [654, 83] on icon "edit" at bounding box center [656, 84] width 6 height 6
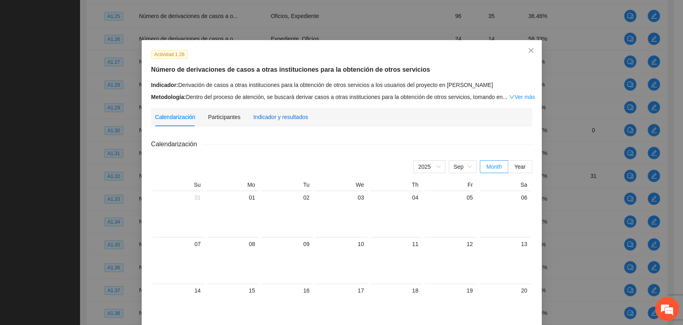
drag, startPoint x: 275, startPoint y: 116, endPoint x: 270, endPoint y: 119, distance: 6.0
click at [275, 116] on div "Indicador y resultados" at bounding box center [280, 116] width 55 height 9
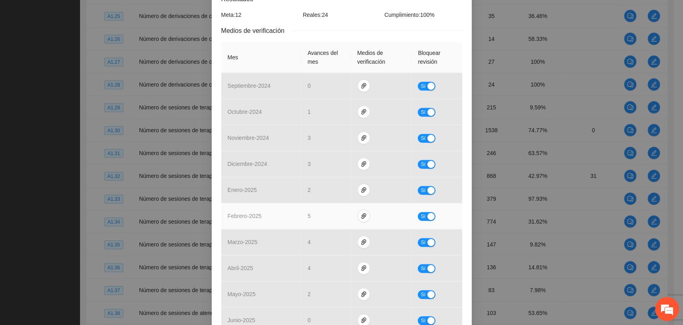
scroll to position [0, 0]
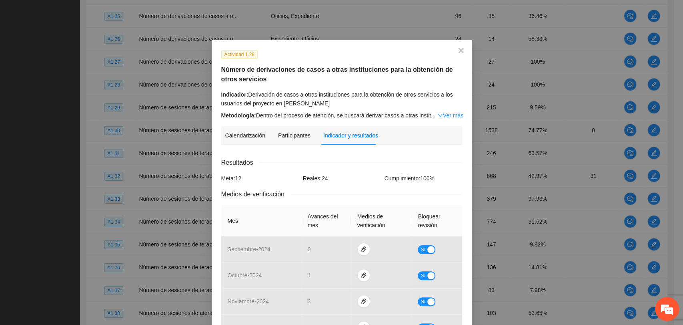
drag, startPoint x: 378, startPoint y: 88, endPoint x: 431, endPoint y: 56, distance: 61.8
click at [431, 56] on div "Actividad 1.28 Número de derivaciones de casos a otras instituciones para la ob…" at bounding box center [342, 317] width 260 height 555
drag, startPoint x: 460, startPoint y: 51, endPoint x: 500, endPoint y: 65, distance: 41.5
click at [460, 52] on icon "close" at bounding box center [461, 50] width 6 height 6
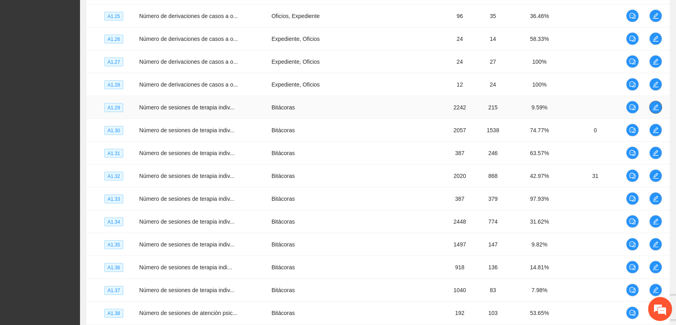
click at [655, 106] on icon "edit" at bounding box center [656, 107] width 6 height 6
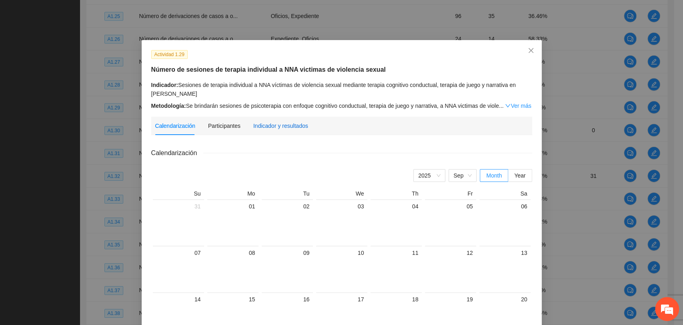
click at [275, 128] on div "Indicador y resultados" at bounding box center [280, 125] width 55 height 9
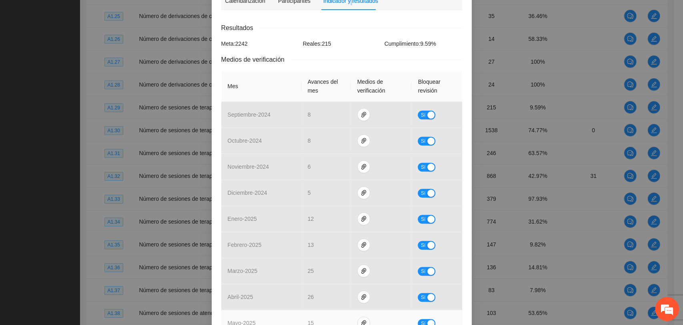
scroll to position [24, 0]
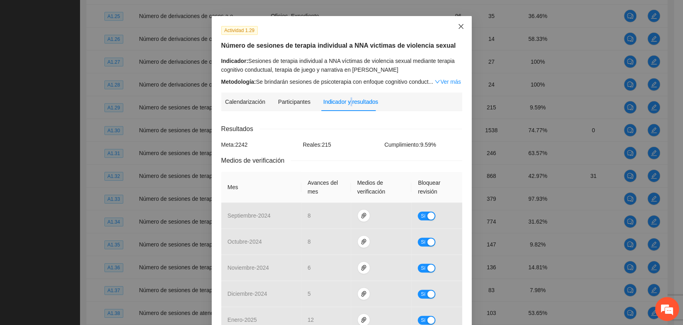
drag, startPoint x: 456, startPoint y: 24, endPoint x: 469, endPoint y: 38, distance: 19.2
click at [458, 25] on icon "close" at bounding box center [461, 26] width 6 height 6
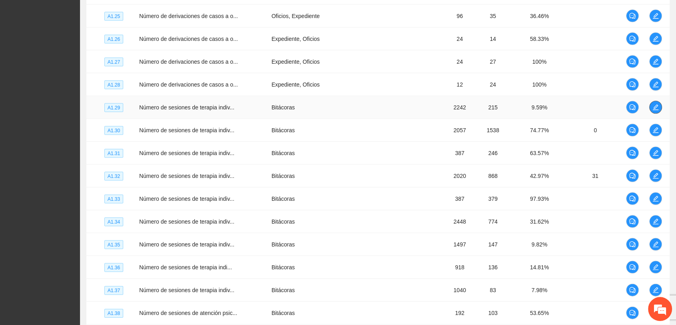
click at [653, 108] on button "button" at bounding box center [656, 107] width 13 height 13
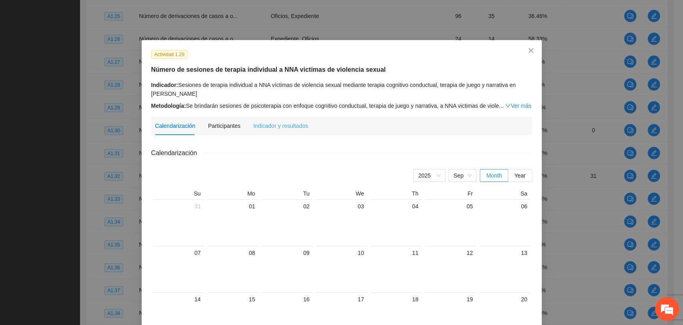
click at [276, 130] on div "Indicador y resultados" at bounding box center [280, 125] width 55 height 18
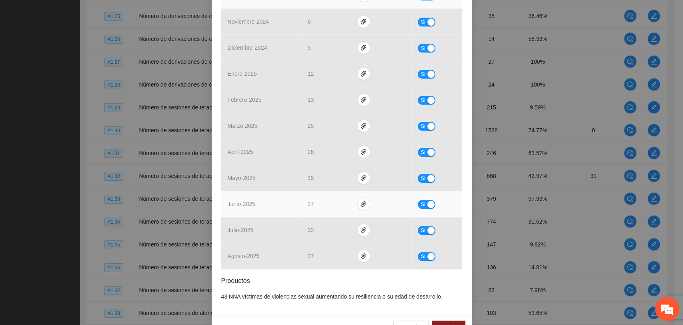
scroll to position [291, 0]
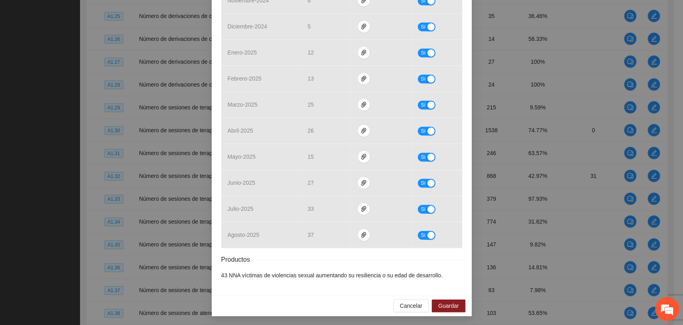
click at [325, 255] on div "Productos" at bounding box center [341, 259] width 241 height 10
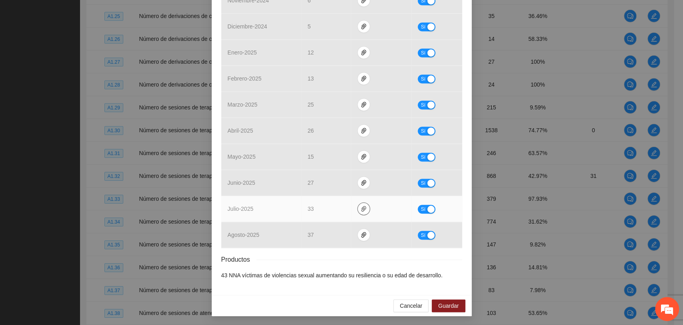
click at [358, 212] on button "button" at bounding box center [363, 208] width 13 height 13
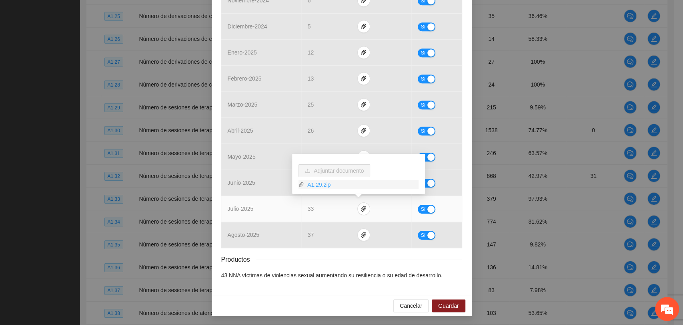
click at [316, 185] on link "A1.29.zip" at bounding box center [361, 184] width 114 height 9
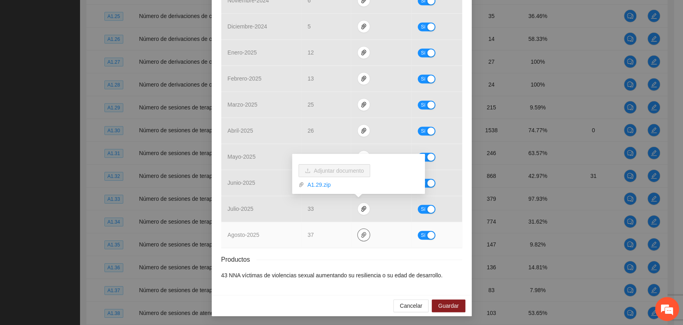
click at [361, 233] on icon "paper-clip" at bounding box center [364, 234] width 6 height 6
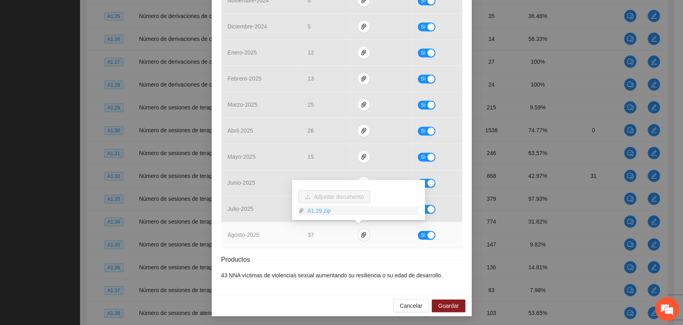
click at [324, 207] on link "A1.29.zip" at bounding box center [361, 210] width 114 height 9
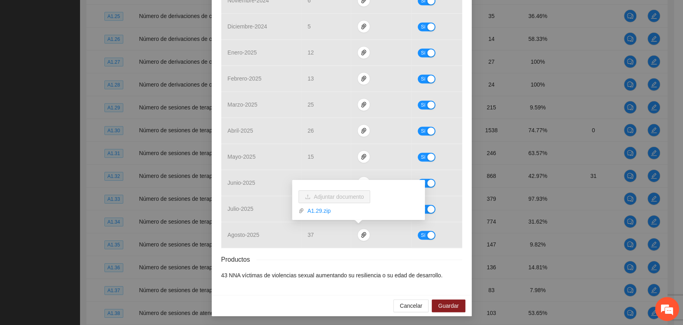
click at [336, 259] on div "Productos" at bounding box center [341, 259] width 241 height 10
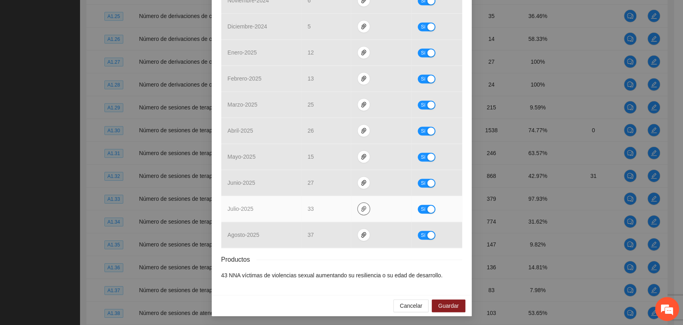
click at [361, 204] on button "button" at bounding box center [363, 208] width 13 height 13
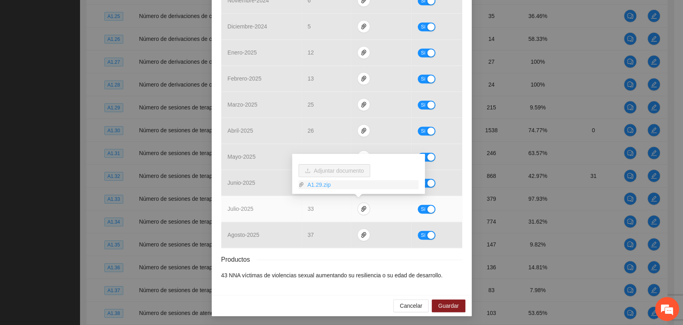
click at [311, 184] on link "A1.29.zip" at bounding box center [361, 184] width 114 height 9
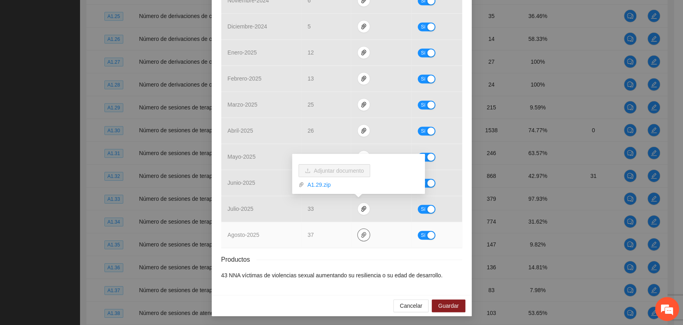
click at [358, 229] on button "button" at bounding box center [363, 234] width 13 height 13
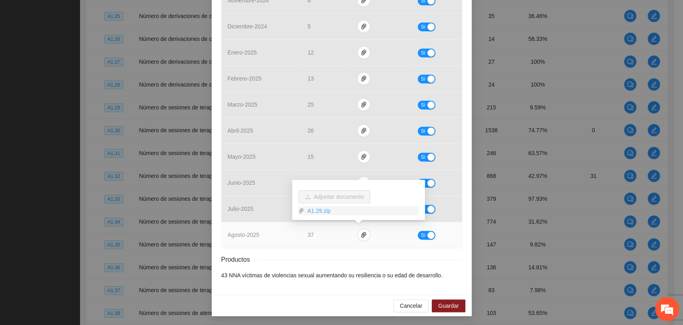
click at [321, 206] on link "A1.29.zip" at bounding box center [361, 210] width 114 height 9
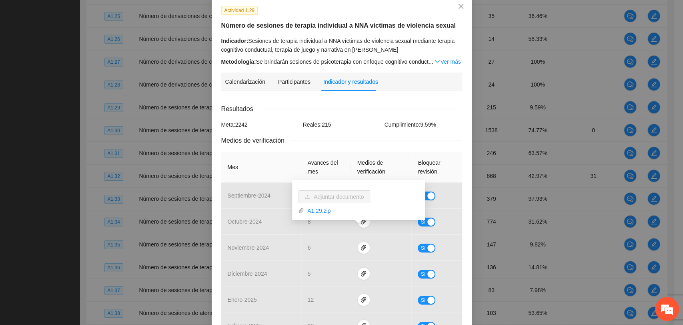
scroll to position [24, 0]
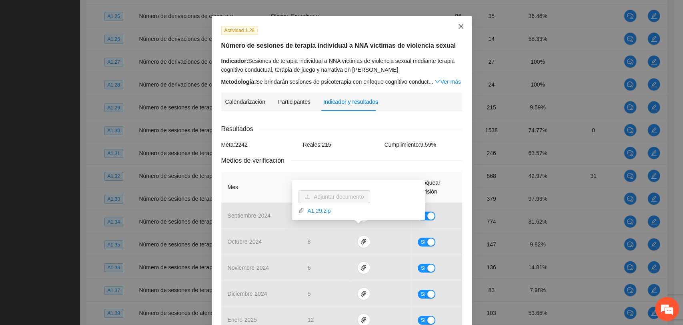
click at [454, 29] on span "Close" at bounding box center [461, 27] width 22 height 22
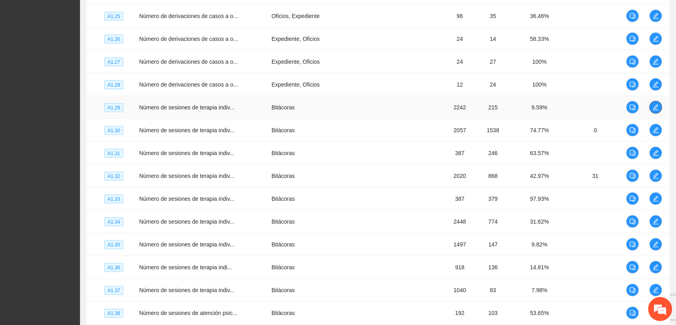
click at [653, 104] on icon "edit" at bounding box center [656, 107] width 6 height 6
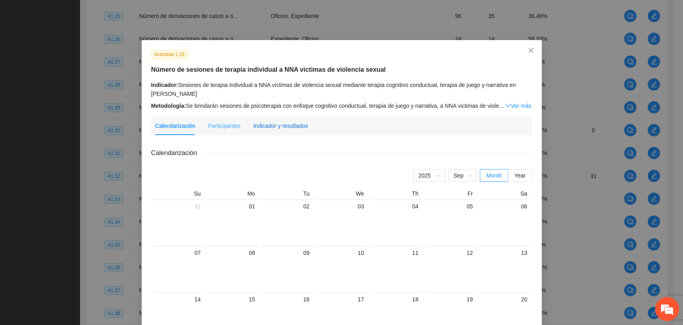
click at [297, 126] on div "Indicador y resultados" at bounding box center [280, 125] width 55 height 9
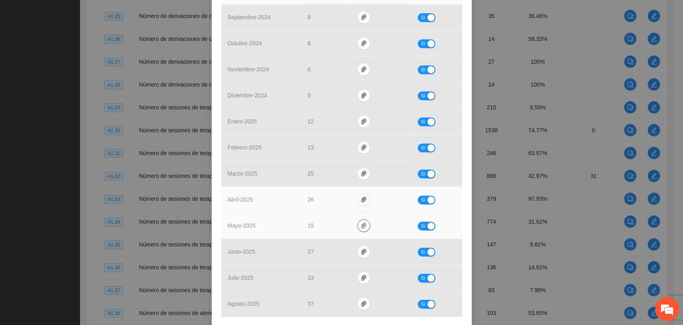
scroll to position [291, 0]
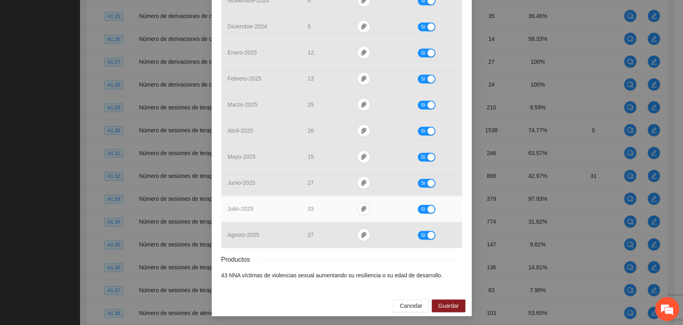
click at [427, 206] on div "button" at bounding box center [430, 208] width 7 height 7
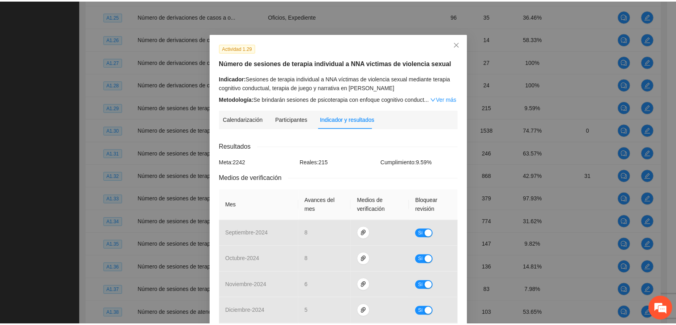
scroll to position [0, 0]
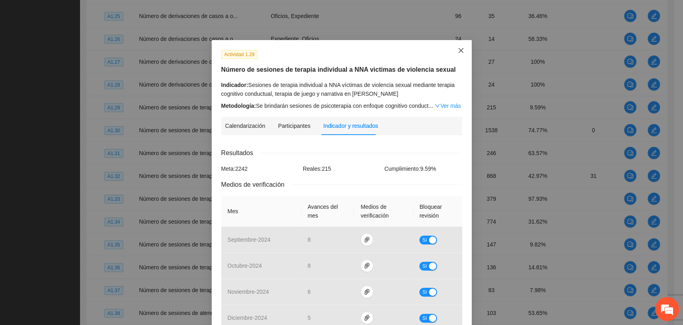
click at [458, 49] on icon "close" at bounding box center [461, 50] width 6 height 6
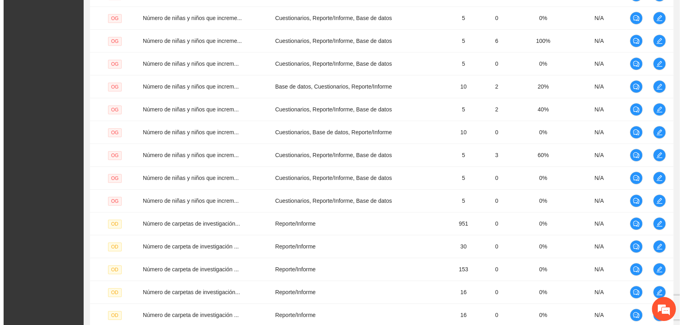
scroll to position [116, 0]
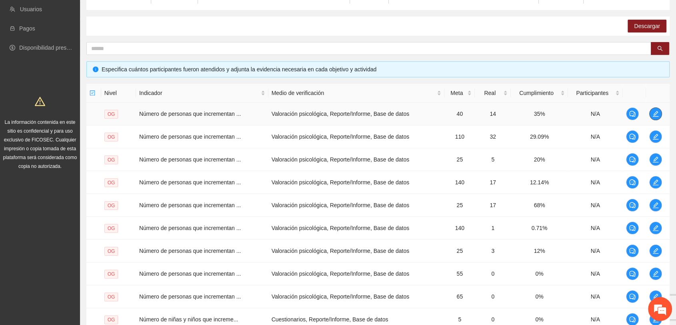
click at [658, 113] on icon "edit" at bounding box center [656, 113] width 6 height 6
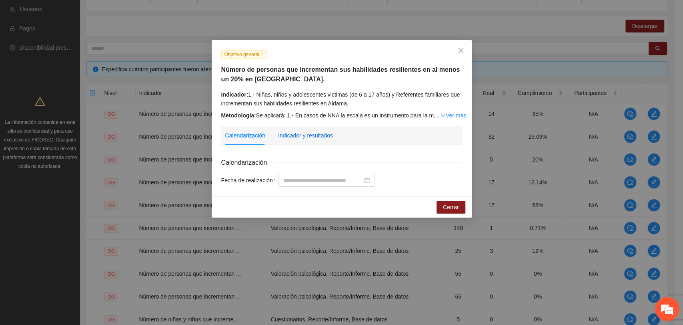
click at [323, 137] on div "Indicador y resultados" at bounding box center [305, 135] width 55 height 9
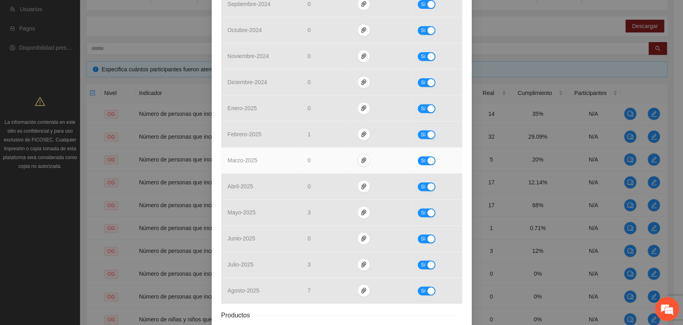
scroll to position [301, 0]
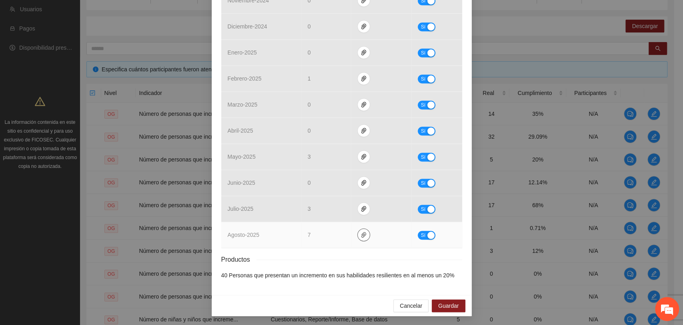
click at [361, 234] on icon "paper-clip" at bounding box center [364, 234] width 6 height 6
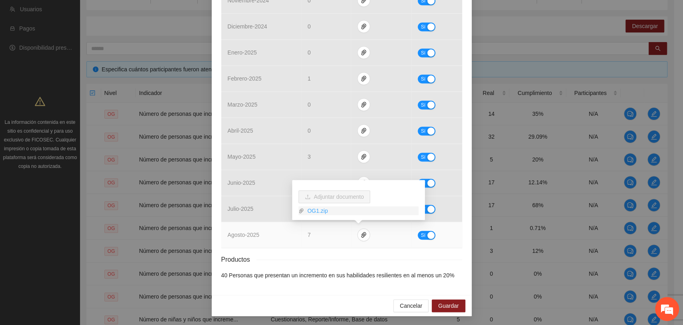
click at [314, 211] on link "OG1.zip" at bounding box center [361, 210] width 114 height 9
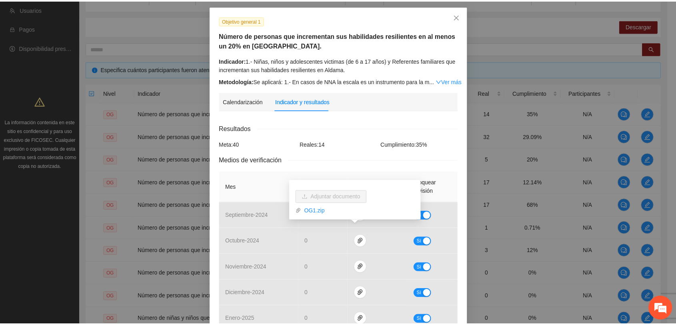
scroll to position [34, 0]
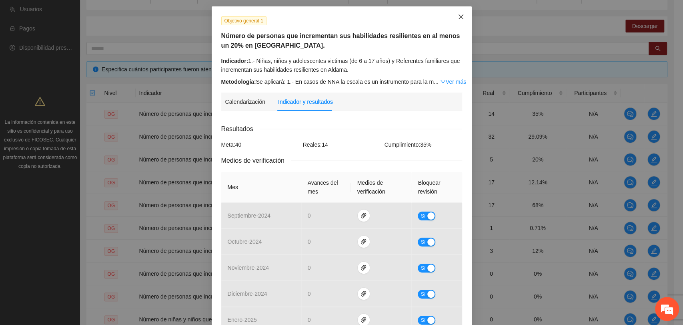
click at [458, 20] on span "Close" at bounding box center [461, 17] width 22 height 22
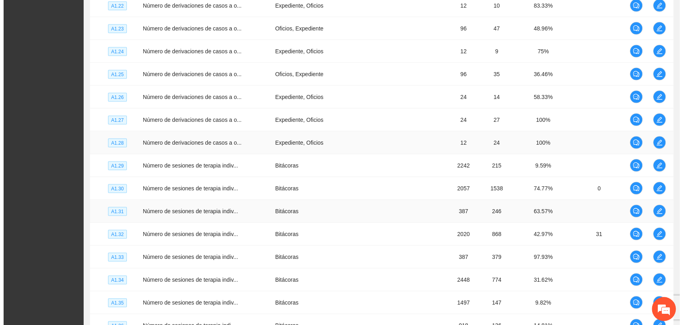
scroll to position [1584, 0]
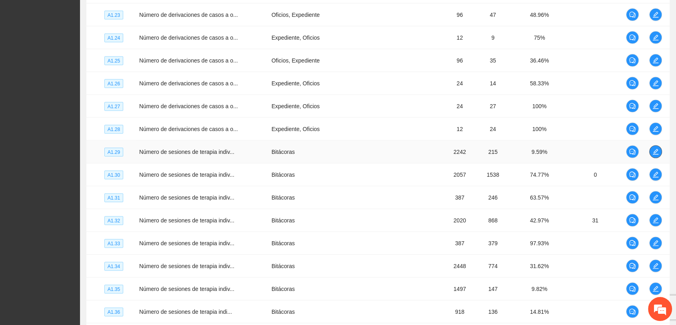
click at [652, 151] on span "edit" at bounding box center [656, 152] width 12 height 6
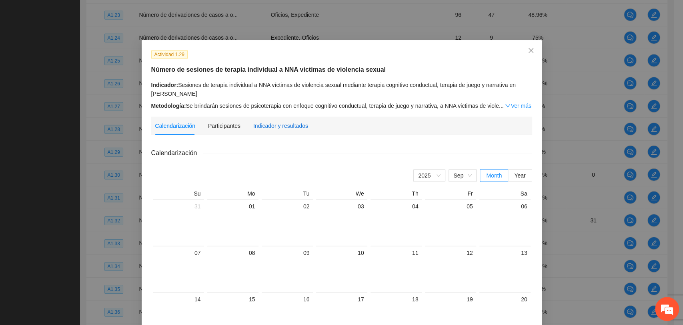
click at [266, 124] on div "Indicador y resultados" at bounding box center [280, 125] width 55 height 9
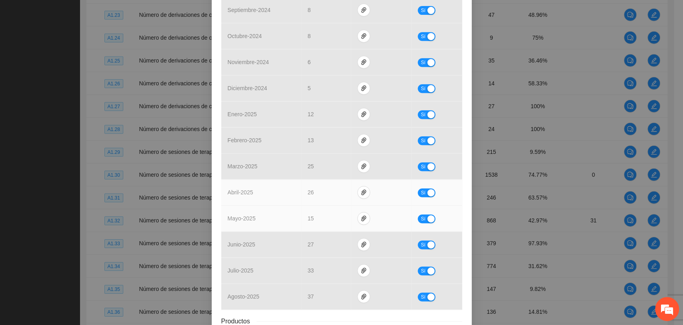
scroll to position [291, 0]
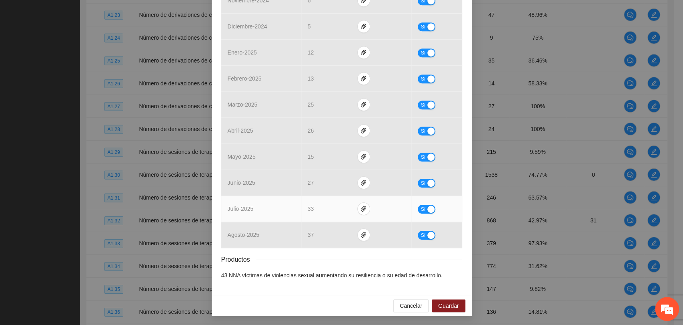
click at [423, 209] on button "Sí" at bounding box center [427, 209] width 18 height 9
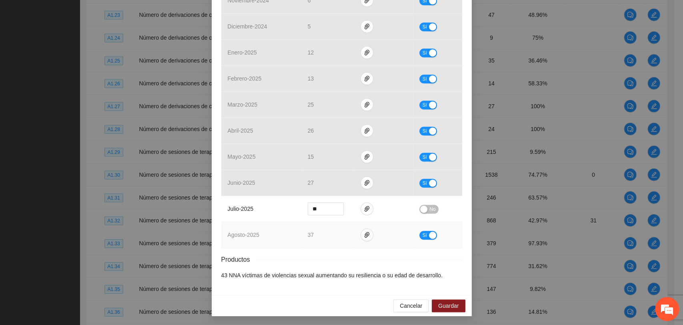
click at [429, 232] on div "button" at bounding box center [432, 234] width 7 height 7
click at [322, 205] on input "**" at bounding box center [325, 209] width 35 height 12
type input "**"
click at [338, 210] on icon "down" at bounding box center [339, 211] width 3 height 3
click at [336, 239] on span "Decrease Value" at bounding box center [339, 236] width 9 height 7
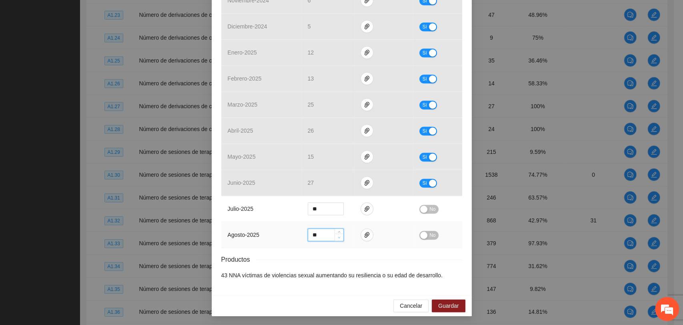
click at [336, 239] on span "Decrease Value" at bounding box center [339, 236] width 9 height 7
type input "**"
click at [336, 239] on span "Decrease Value" at bounding box center [339, 236] width 9 height 7
drag, startPoint x: 432, startPoint y: 201, endPoint x: 427, endPoint y: 207, distance: 8.3
click at [428, 205] on td "No" at bounding box center [437, 209] width 49 height 26
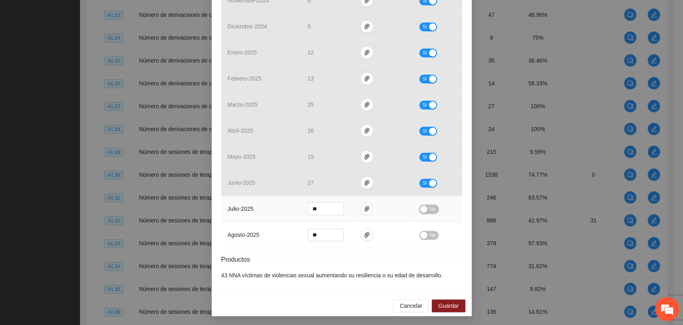
drag, startPoint x: 426, startPoint y: 210, endPoint x: 423, endPoint y: 215, distance: 5.6
click at [425, 210] on button "No" at bounding box center [428, 209] width 19 height 9
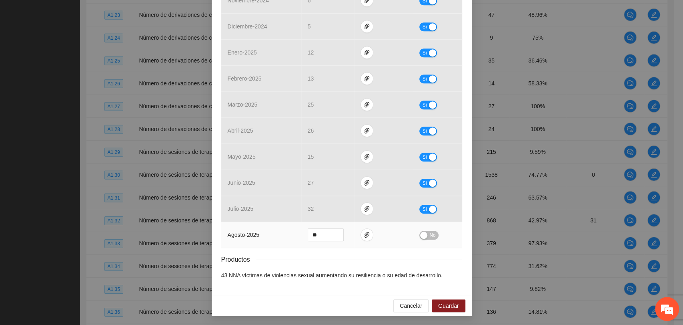
click at [423, 233] on div "button" at bounding box center [423, 234] width 7 height 7
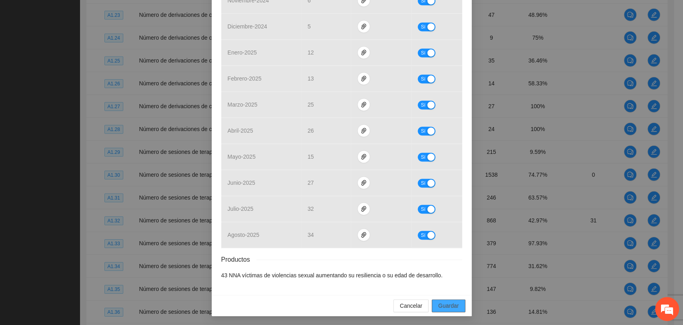
click at [443, 303] on span "Guardar" at bounding box center [448, 305] width 20 height 9
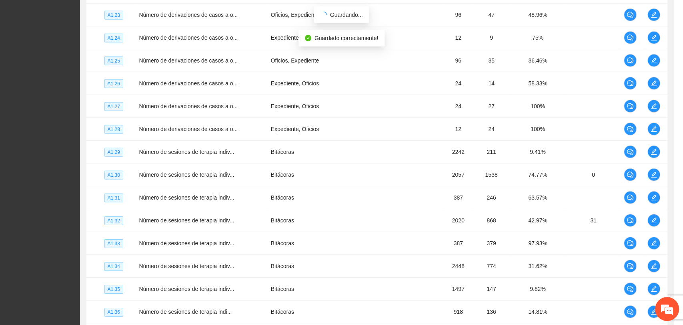
scroll to position [251, 0]
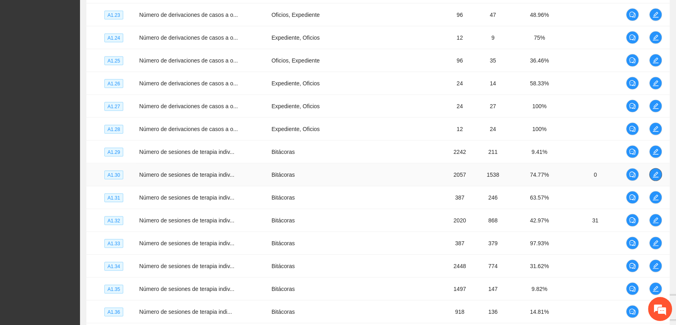
click at [653, 171] on icon "edit" at bounding box center [656, 174] width 6 height 6
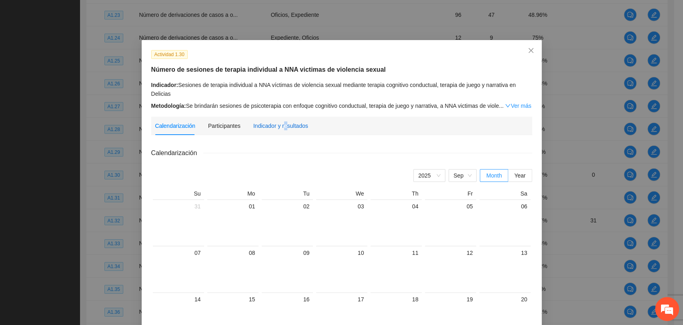
click at [280, 126] on div "Indicador y resultados" at bounding box center [280, 125] width 55 height 9
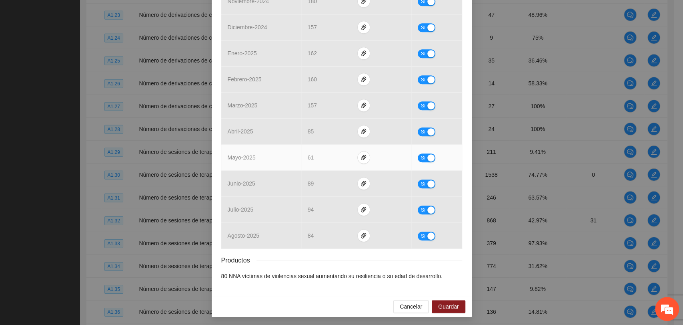
scroll to position [291, 0]
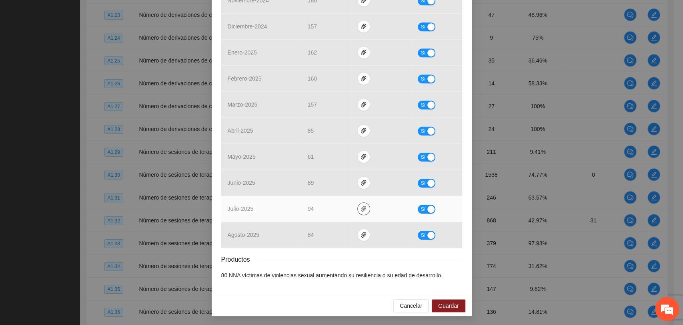
click at [361, 211] on icon "paper-clip" at bounding box center [364, 208] width 6 height 6
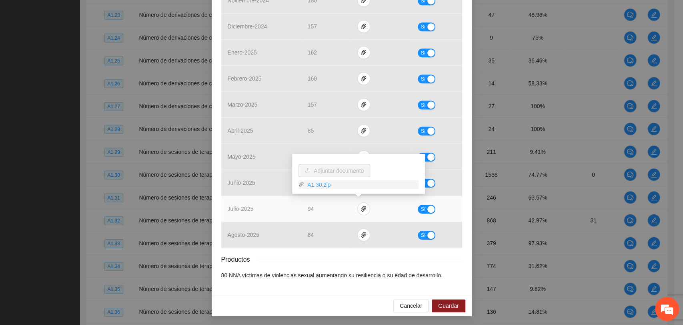
click at [311, 185] on link "A1.30.zip" at bounding box center [361, 184] width 114 height 9
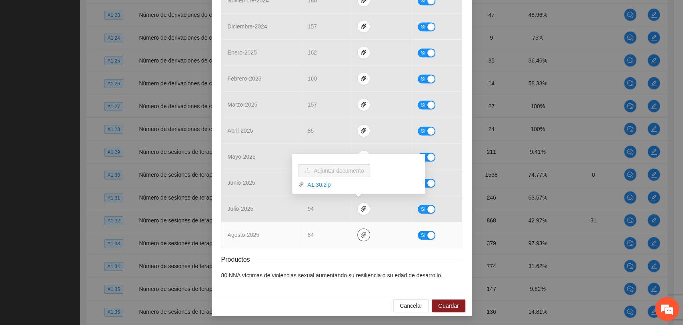
click at [361, 235] on icon "paper-clip" at bounding box center [363, 235] width 5 height 6
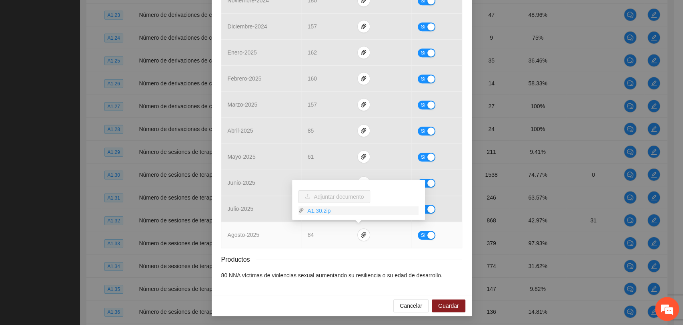
click at [316, 212] on link "A1.30.zip" at bounding box center [361, 210] width 114 height 9
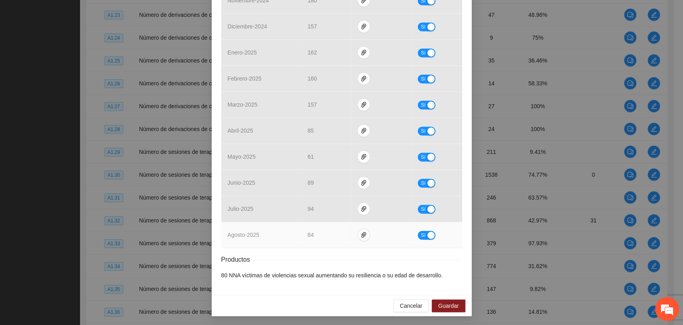
click at [411, 245] on td "Sí" at bounding box center [436, 235] width 50 height 26
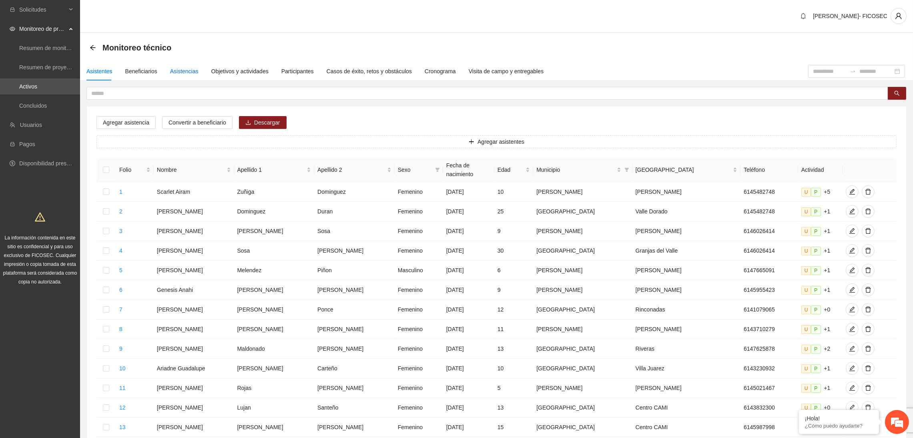
click at [179, 74] on div "Asistencias" at bounding box center [184, 71] width 28 height 9
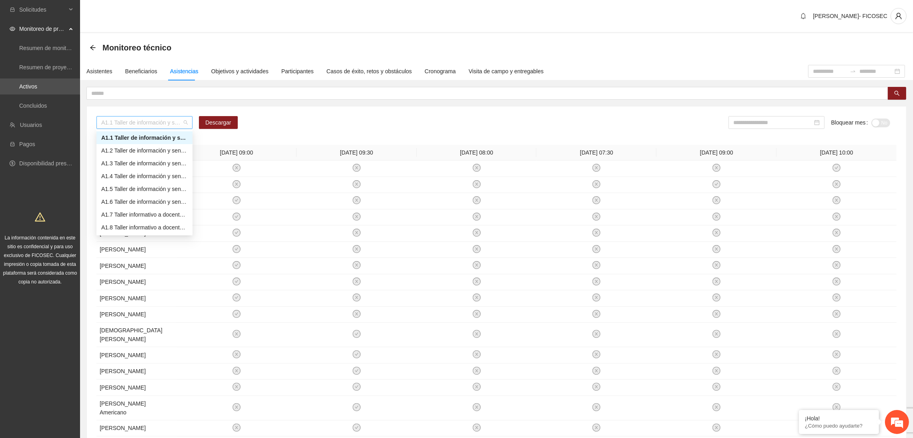
click at [157, 120] on span "A1.1 Taller de información y sensibilización sobre violencia sexual infantil pa…" at bounding box center [144, 122] width 86 height 12
click at [165, 212] on div "A1.13 Talleres a NNA para la identificación de situaciones de riesgo en Chihuah…" at bounding box center [144, 214] width 86 height 9
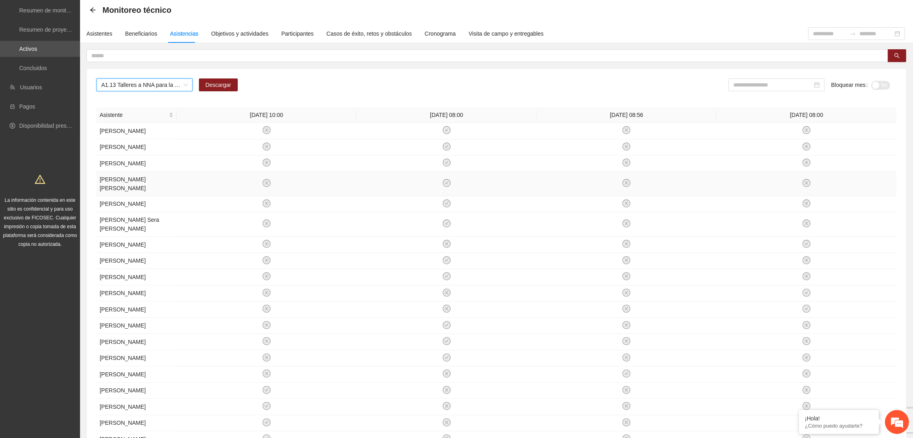
scroll to position [46, 0]
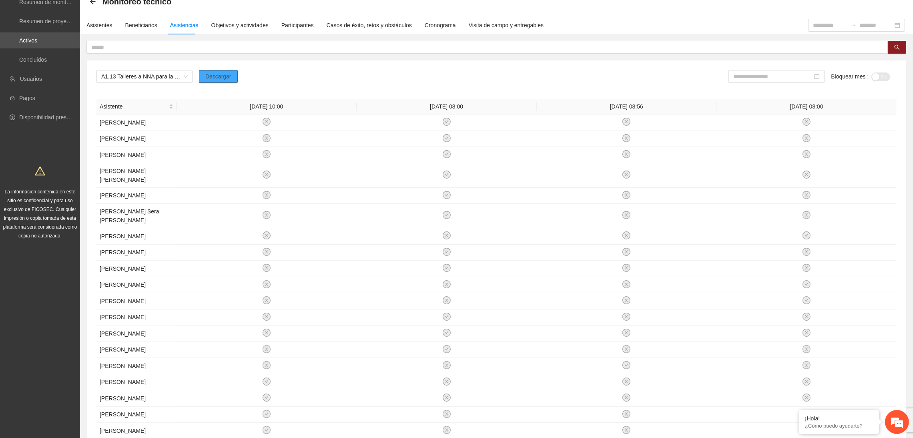
click at [212, 74] on span "Descargar" at bounding box center [218, 76] width 26 height 9
click at [791, 75] on input at bounding box center [772, 76] width 79 height 9
click at [786, 171] on div "Aug" at bounding box center [785, 167] width 24 height 10
click at [883, 77] on div "button" at bounding box center [885, 76] width 7 height 7
click at [779, 70] on div "*******" at bounding box center [777, 76] width 96 height 13
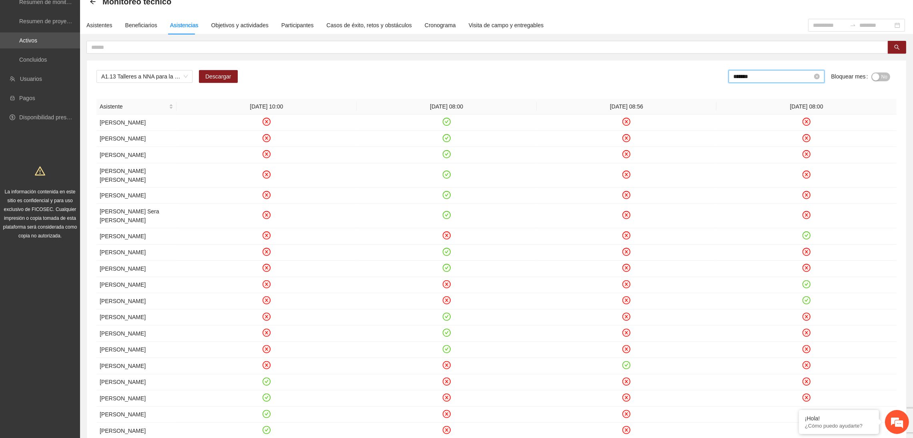
drag, startPoint x: 768, startPoint y: 73, endPoint x: 763, endPoint y: 75, distance: 4.8
click at [764, 74] on input "*******" at bounding box center [772, 76] width 79 height 9
click at [750, 165] on div "Jul" at bounding box center [750, 167] width 24 height 10
click at [781, 168] on div "Aug" at bounding box center [785, 167] width 24 height 10
click at [616, 64] on div "A1.13 Talleres a NNA para la identificación de situaciones de riesgo en Chihuah…" at bounding box center [496, 273] width 819 height 427
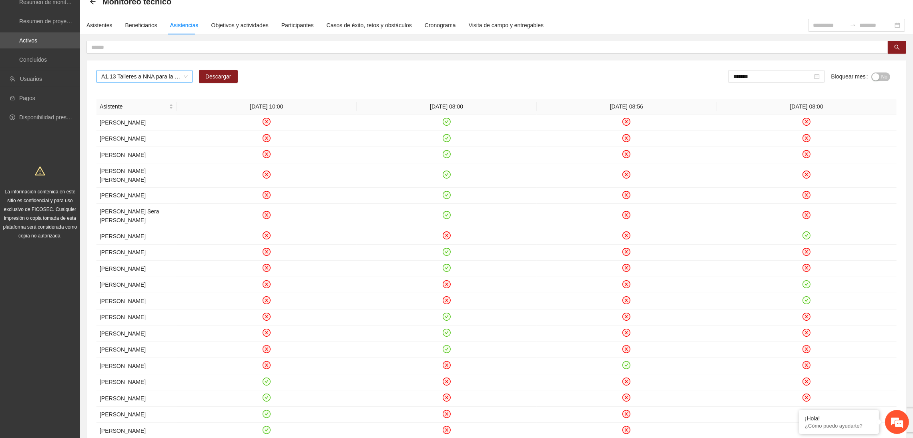
click at [164, 75] on span "A1.13 Talleres a NNA para la identificación de situaciones de riesgo en Chihuah…" at bounding box center [144, 76] width 86 height 12
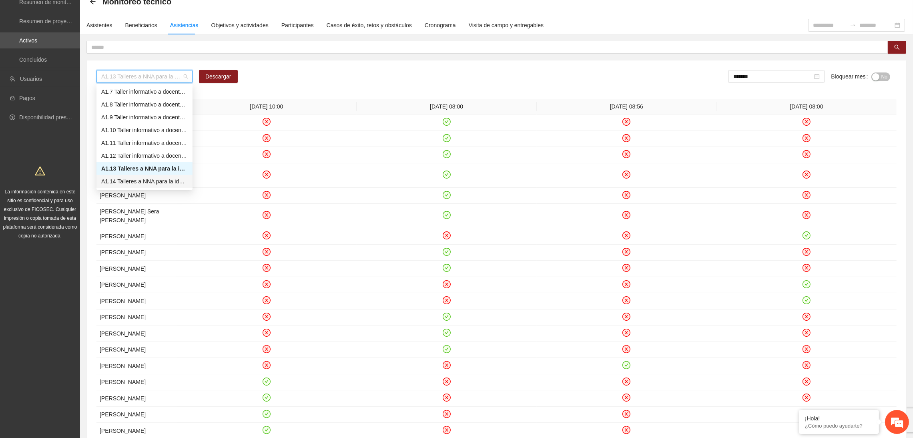
click at [134, 180] on div "A1.14 Talleres a NNA para la identificación de situaciones de riesgo en Delicias" at bounding box center [144, 181] width 86 height 9
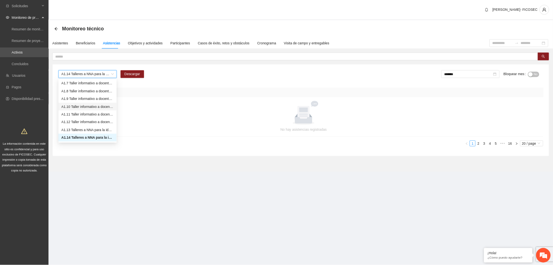
scroll to position [0, 0]
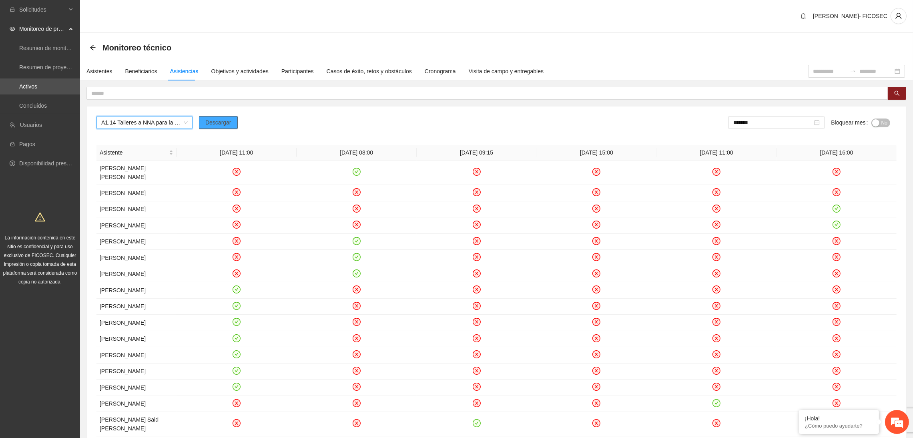
click at [229, 121] on span "Descargar" at bounding box center [218, 122] width 26 height 9
click at [580, 31] on div "[PERSON_NAME]- FICOSEC" at bounding box center [496, 16] width 833 height 33
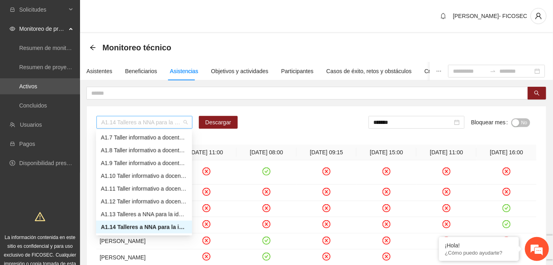
click at [170, 122] on span "A1.14 Talleres a NNA para la identificación de situaciones de riesgo en Delicias" at bounding box center [144, 122] width 86 height 12
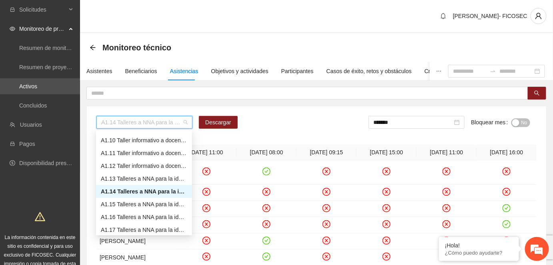
scroll to position [149, 0]
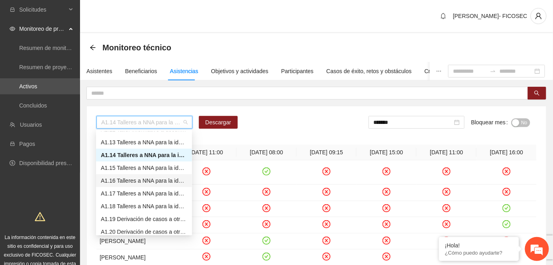
click at [129, 185] on div "A1.16 Talleres a NNA para la identificación de situaciones de riesgo en Cuauhté…" at bounding box center [144, 181] width 96 height 13
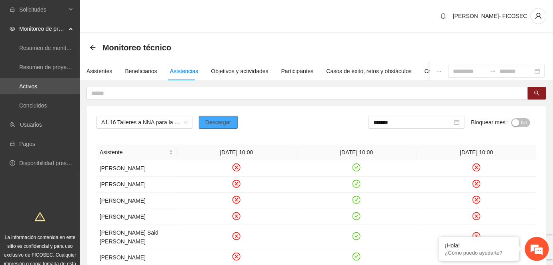
click at [223, 117] on button "Descargar" at bounding box center [218, 122] width 39 height 13
click at [409, 121] on input "*******" at bounding box center [412, 122] width 79 height 9
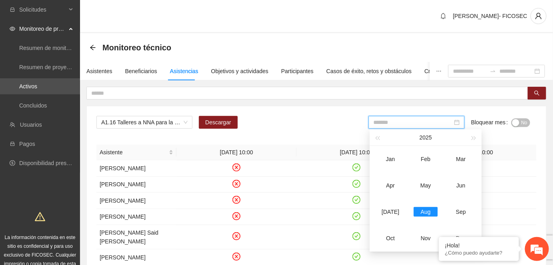
type input "*******"
drag, startPoint x: 421, startPoint y: 211, endPoint x: 408, endPoint y: 199, distance: 18.4
click at [421, 211] on div "Aug" at bounding box center [426, 212] width 24 height 10
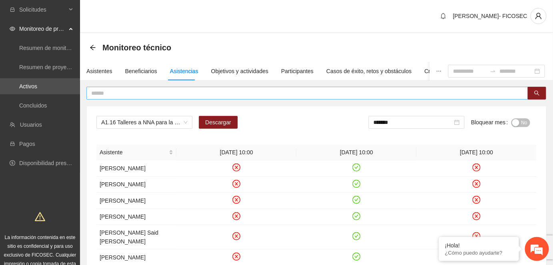
drag, startPoint x: 317, startPoint y: 120, endPoint x: 237, endPoint y: 97, distance: 83.2
click at [311, 121] on div "A1.16 Talleres a NNA para la identificación de situaciones de riesgo en Cuauhté…" at bounding box center [316, 125] width 440 height 19
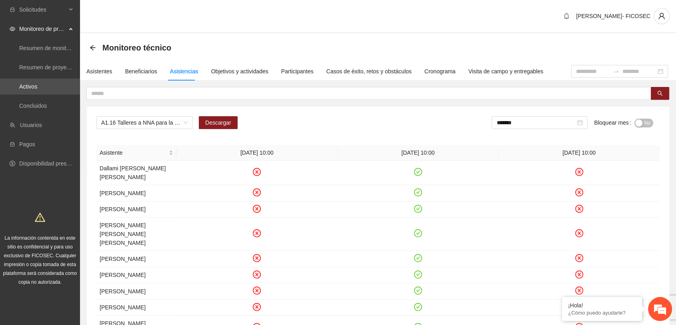
click at [142, 124] on span "A1.16 Talleres a NNA para la identificación de situaciones de riesgo en Cuauhté…" at bounding box center [144, 122] width 86 height 12
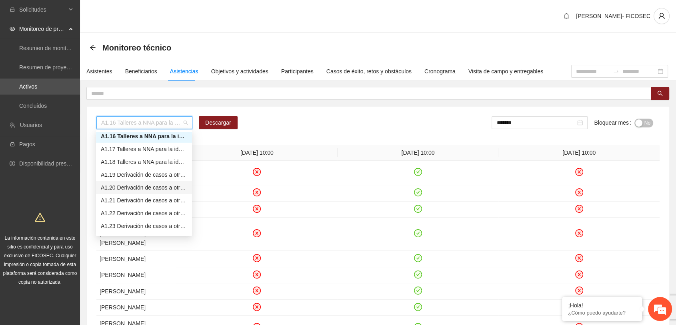
scroll to position [283, 0]
click at [135, 215] on div "A1.29 Sesiones de terapia individual a NNA víctimas de violencia sexual mediant…" at bounding box center [144, 213] width 86 height 9
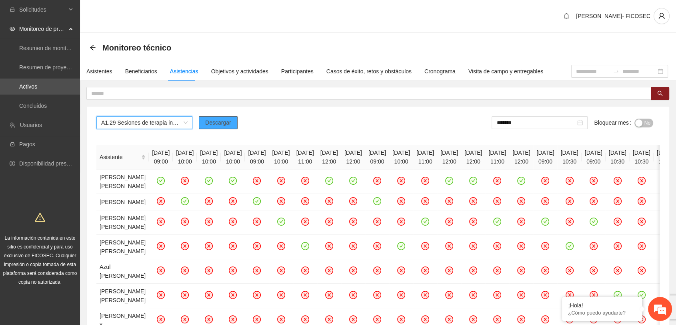
click at [229, 122] on button "Descargar" at bounding box center [218, 122] width 39 height 13
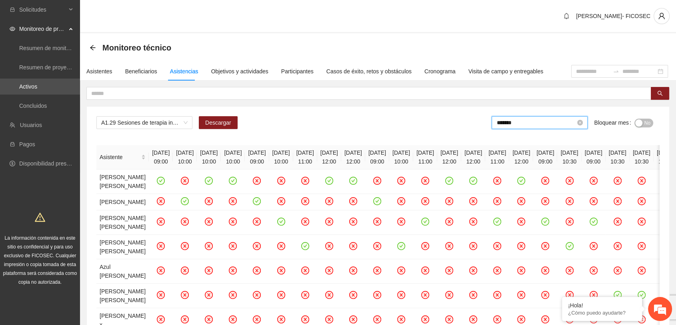
click at [530, 118] on input "*******" at bounding box center [536, 122] width 79 height 9
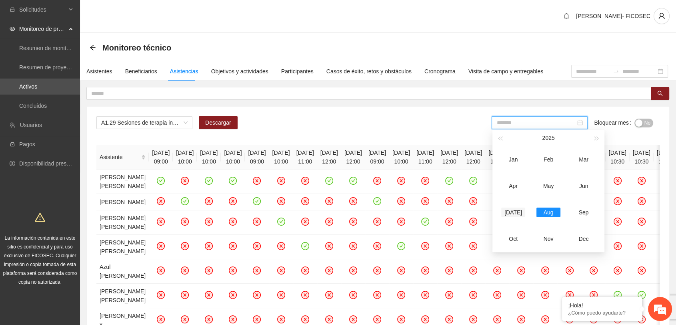
click at [515, 212] on div "Jul" at bounding box center [514, 212] width 24 height 10
type input "*******"
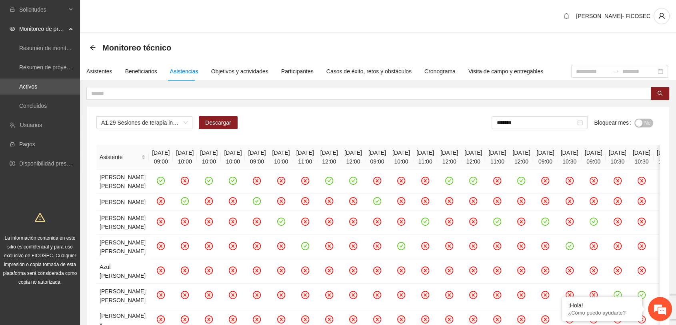
click at [645, 126] on span "No" at bounding box center [648, 122] width 6 height 9
